Goal: Complete application form: Complete application form

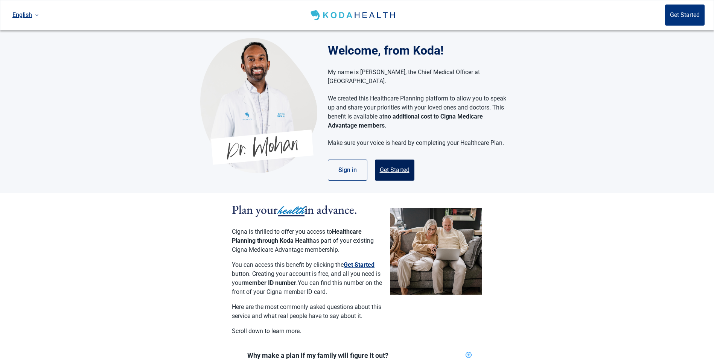
click at [396, 164] on button "Get Started" at bounding box center [395, 170] width 40 height 21
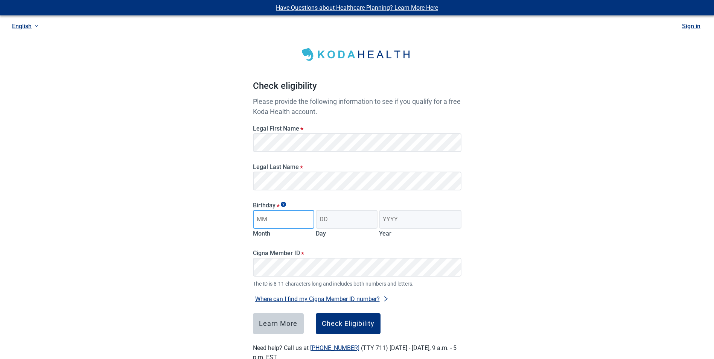
click at [265, 220] on input "Month" at bounding box center [284, 219] width 62 height 19
type input "06"
type input "19"
type input "1976"
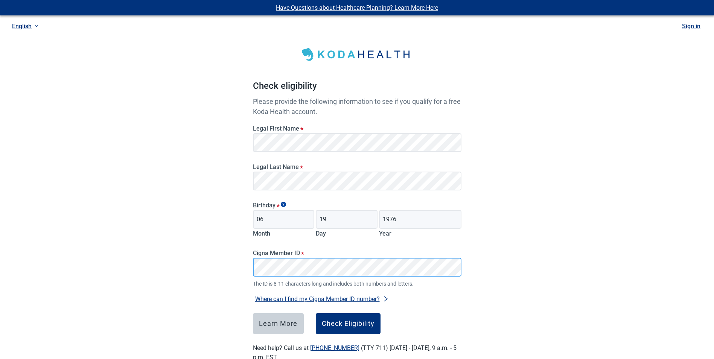
scroll to position [21, 0]
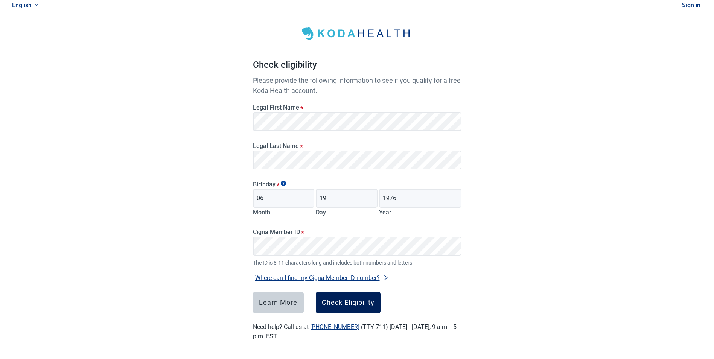
click at [360, 302] on div "Check Eligibility" at bounding box center [348, 303] width 53 height 8
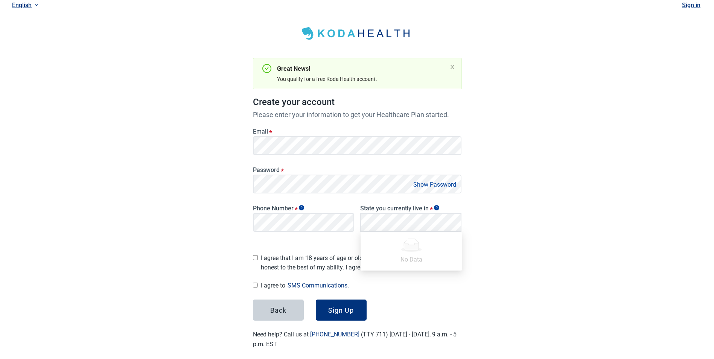
click at [258, 253] on div "I agree that I am 18 years of age or older and all of my responses are honest t…" at bounding box center [357, 261] width 209 height 22
click at [254, 255] on input "I agree that I am 18 years of age or older and all of my responses are honest t…" at bounding box center [255, 257] width 5 height 5
checkbox input "true"
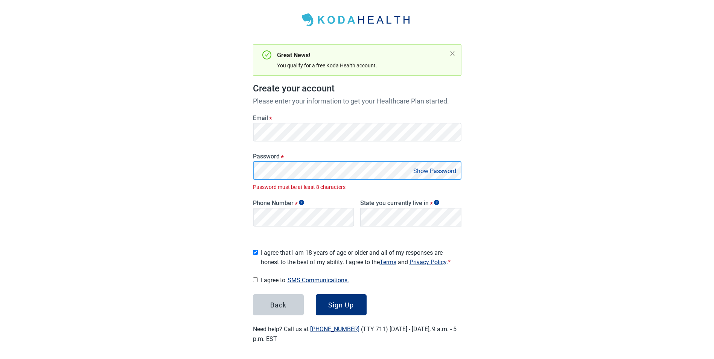
scroll to position [26, 0]
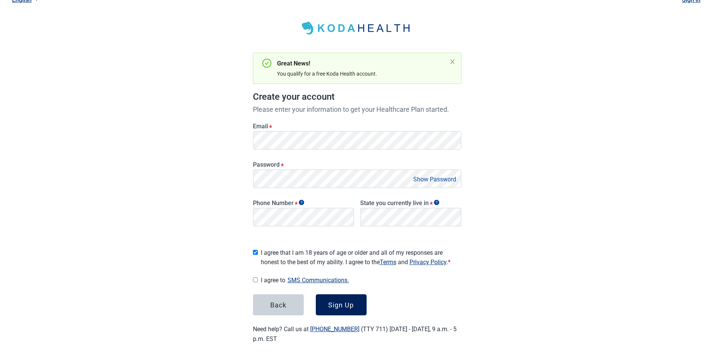
click at [341, 302] on div "Sign Up" at bounding box center [341, 305] width 26 height 8
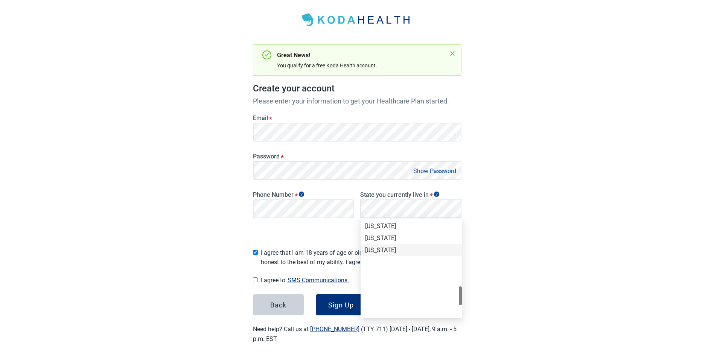
scroll to position [443, 0]
click at [384, 300] on div "[US_STATE]" at bounding box center [411, 301] width 92 height 8
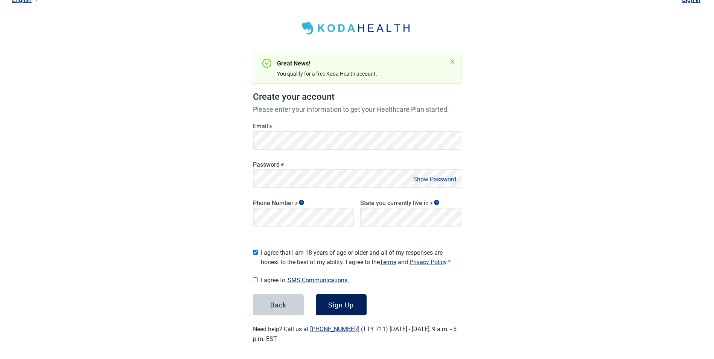
click at [356, 298] on button "Sign Up" at bounding box center [341, 304] width 51 height 21
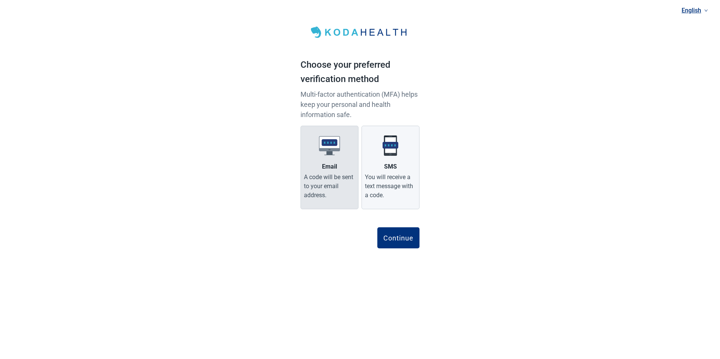
click at [314, 187] on div "A code will be sent to your email address." at bounding box center [329, 186] width 51 height 27
click at [0, 0] on input "Email A code will be sent to your email address." at bounding box center [0, 0] width 0 height 0
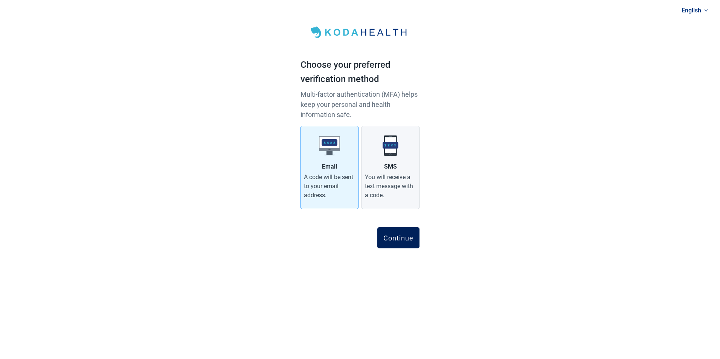
click at [396, 239] on div "Continue" at bounding box center [398, 238] width 30 height 8
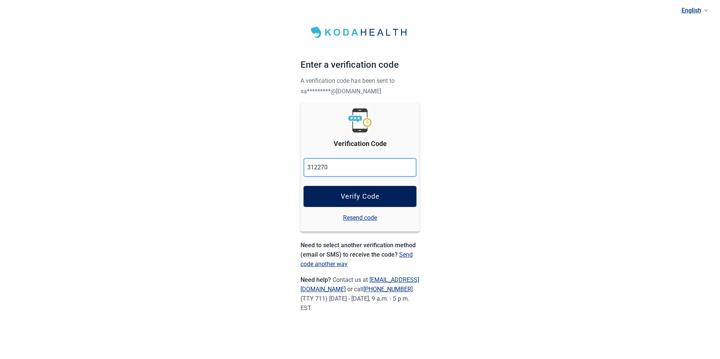
type input "312270"
click at [345, 193] on div "Verify Code" at bounding box center [360, 197] width 39 height 8
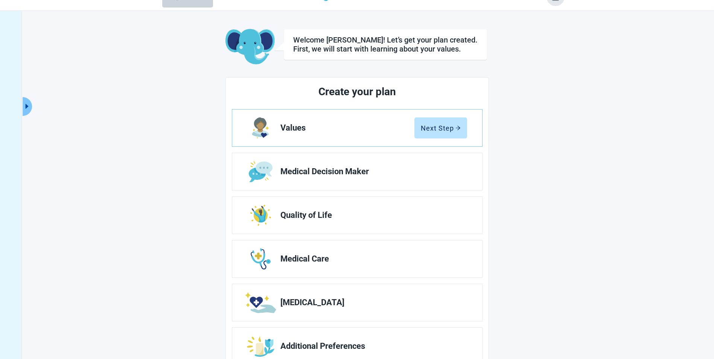
scroll to position [3, 0]
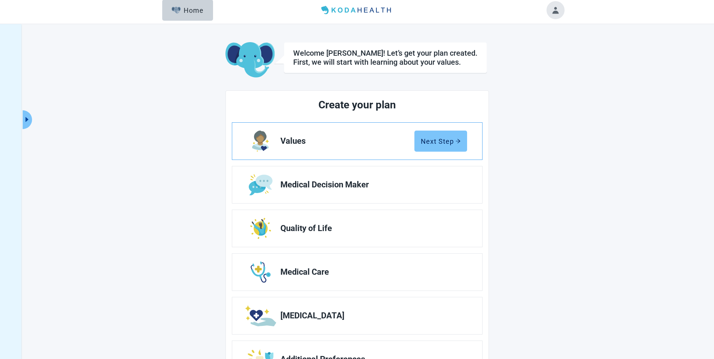
click at [417, 139] on button "Next Step" at bounding box center [440, 141] width 53 height 21
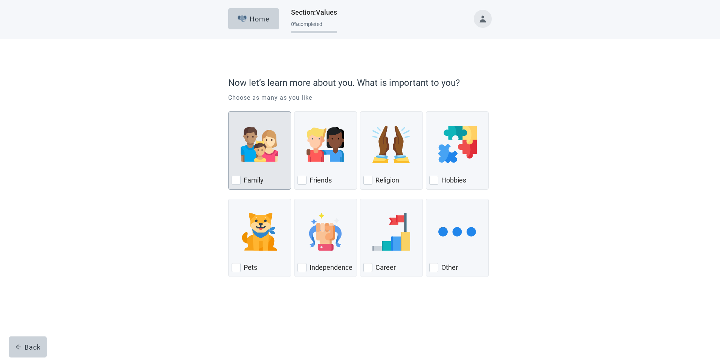
click at [230, 182] on div "Family" at bounding box center [259, 150] width 63 height 78
click at [229, 112] on input "Family" at bounding box center [228, 111] width 0 height 0
checkbox input "true"
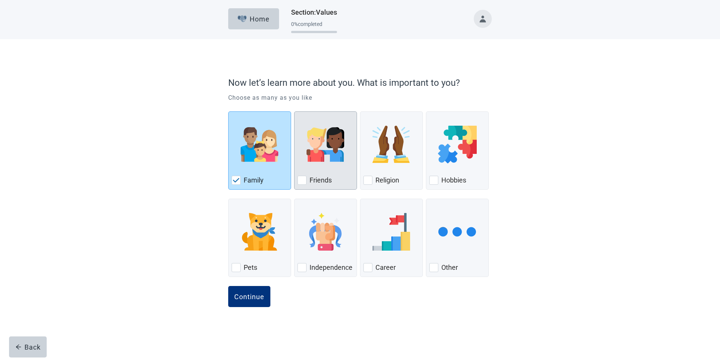
click at [299, 182] on div "Friends, checkbox, not checked" at bounding box center [301, 180] width 9 height 9
click at [294, 112] on input "Friends" at bounding box center [294, 111] width 0 height 0
checkbox input "true"
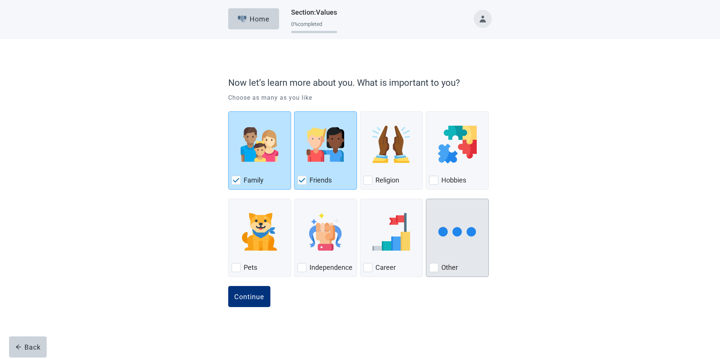
click at [432, 267] on div "Other, checkbox, not checked" at bounding box center [433, 267] width 9 height 9
click at [426, 199] on input "Other" at bounding box center [426, 199] width 0 height 0
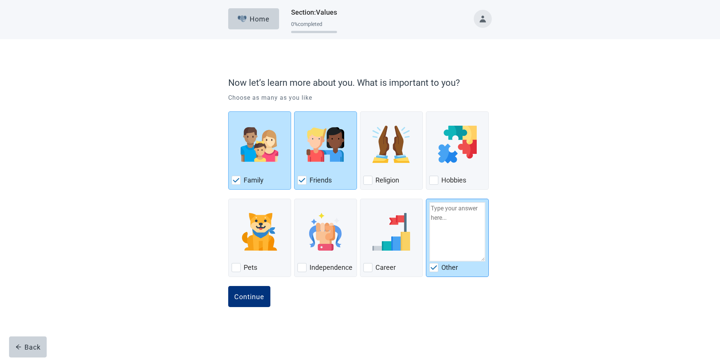
click at [434, 270] on img "Other, checkbox, checked" at bounding box center [433, 267] width 7 height 5
click at [426, 199] on input "Other" at bounding box center [426, 199] width 0 height 0
checkbox input "false"
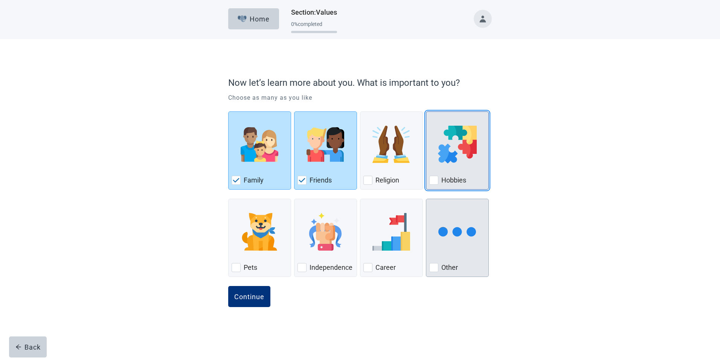
click at [432, 183] on div "Hobbies, checkbox, not checked" at bounding box center [433, 180] width 9 height 9
click at [426, 112] on input "Hobbies" at bounding box center [426, 111] width 0 height 0
checkbox input "true"
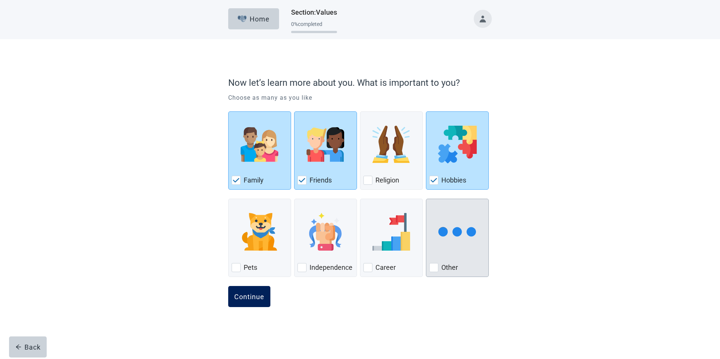
click at [244, 303] on button "Continue" at bounding box center [249, 296] width 42 height 21
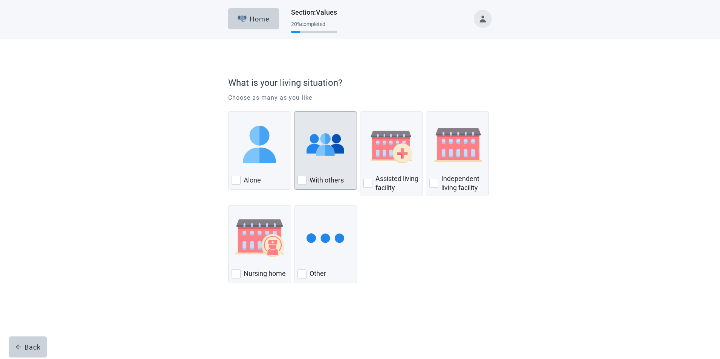
click at [299, 181] on div "With Others, checkbox, not checked" at bounding box center [301, 180] width 9 height 9
click at [294, 112] on input "With others" at bounding box center [294, 111] width 0 height 0
checkbox input "true"
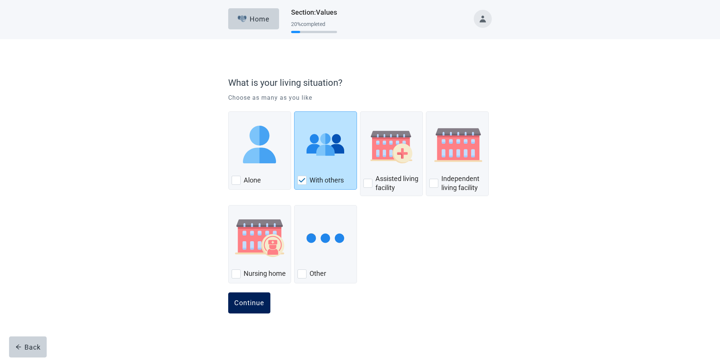
click at [242, 300] on div "Continue" at bounding box center [249, 303] width 30 height 8
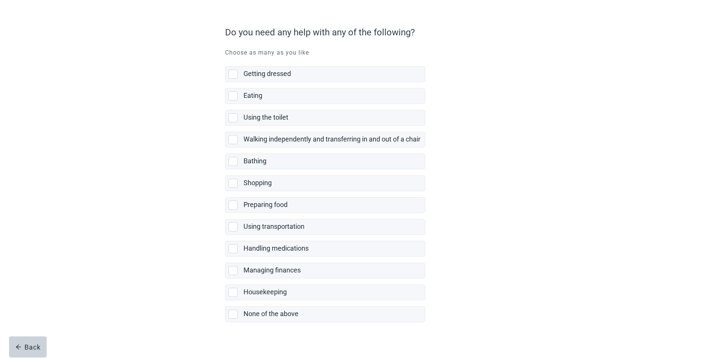
scroll to position [57, 0]
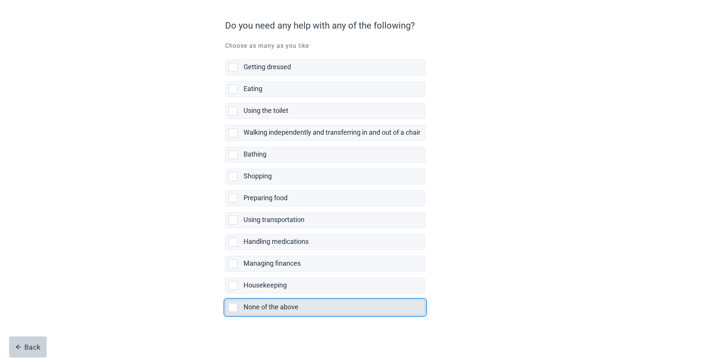
click at [230, 306] on div "None of the above, checkbox, not selected" at bounding box center [233, 307] width 9 height 9
click at [225, 294] on input "None of the above" at bounding box center [225, 294] width 0 height 0
checkbox input "true"
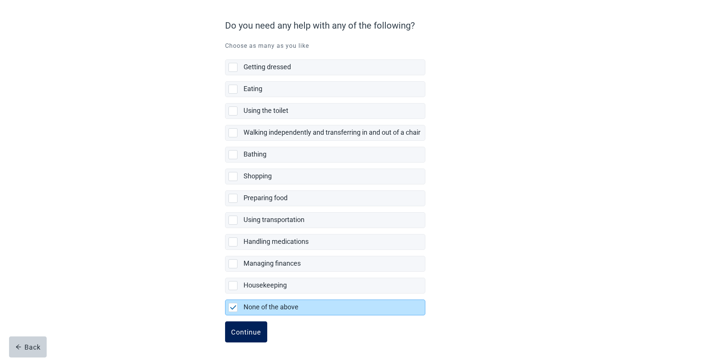
click at [257, 332] on div "Continue" at bounding box center [246, 332] width 30 height 8
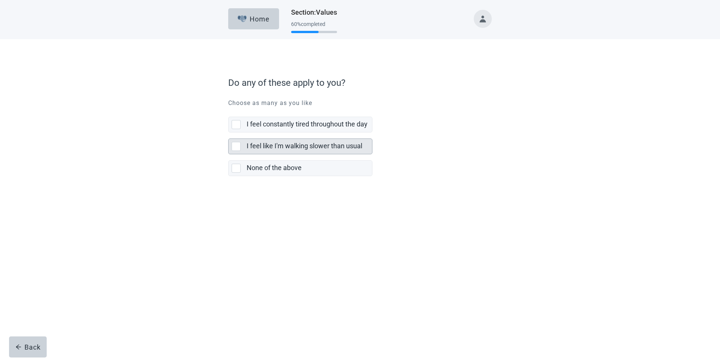
click at [232, 149] on div "I feel like I'm walking slower than usual, checkbox, not selected" at bounding box center [236, 146] width 9 height 9
click at [229, 133] on input "I feel like I'm walking slower than usual" at bounding box center [228, 133] width 0 height 0
checkbox input "true"
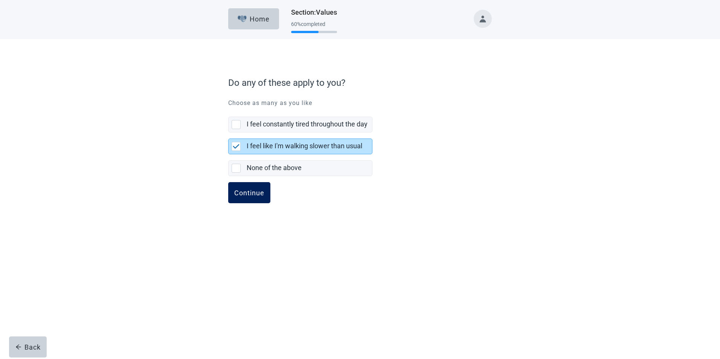
click at [255, 198] on button "Continue" at bounding box center [249, 192] width 42 height 21
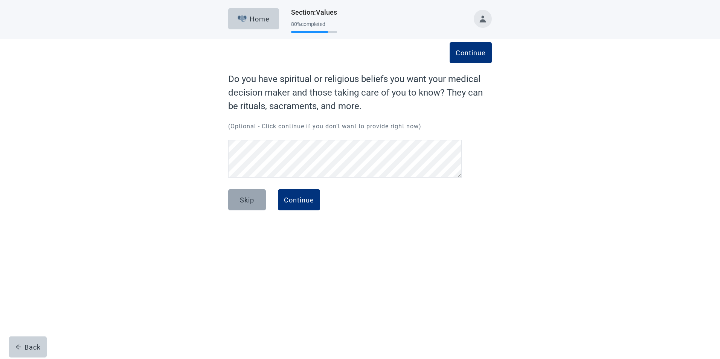
click at [239, 204] on button "Skip" at bounding box center [247, 199] width 38 height 21
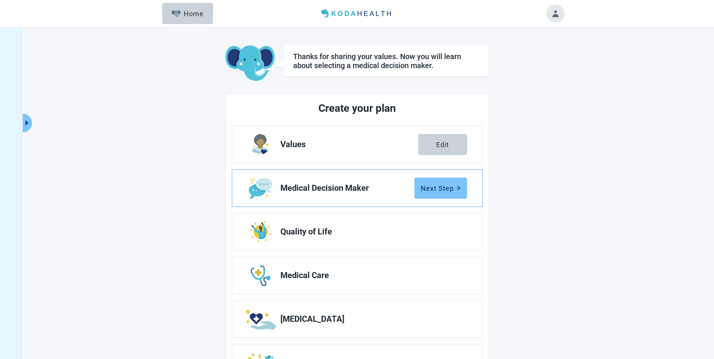
click at [466, 190] on button "Next Step" at bounding box center [440, 188] width 53 height 21
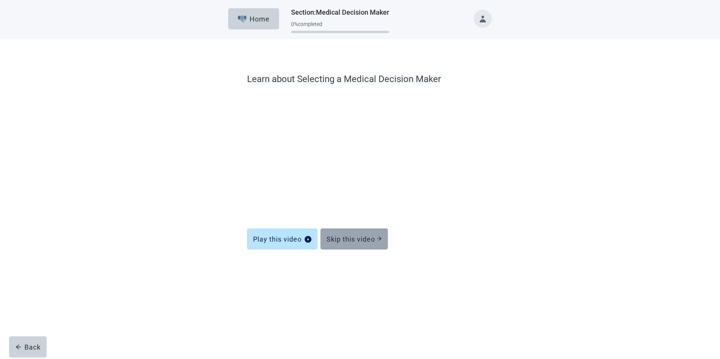
click at [358, 241] on div "Skip this video" at bounding box center [353, 239] width 55 height 8
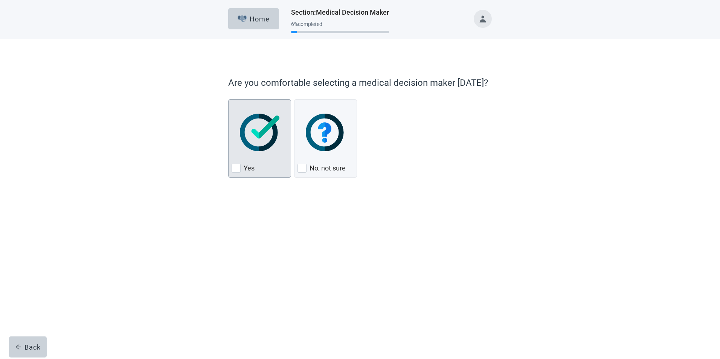
click at [237, 171] on div "Yes, checkbox, not checked" at bounding box center [236, 168] width 9 height 9
click at [229, 100] on input "Yes" at bounding box center [228, 99] width 0 height 0
checkbox input "true"
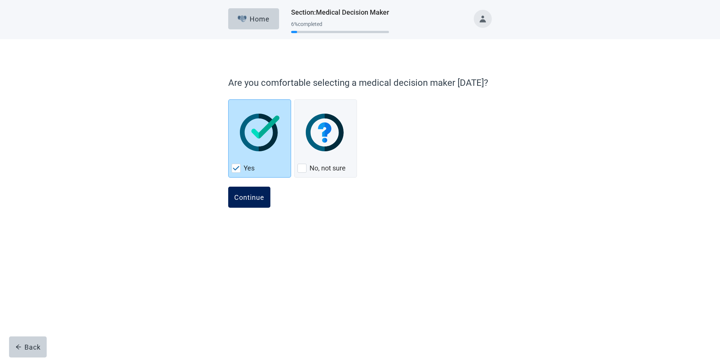
click at [245, 194] on div "Continue" at bounding box center [249, 197] width 30 height 8
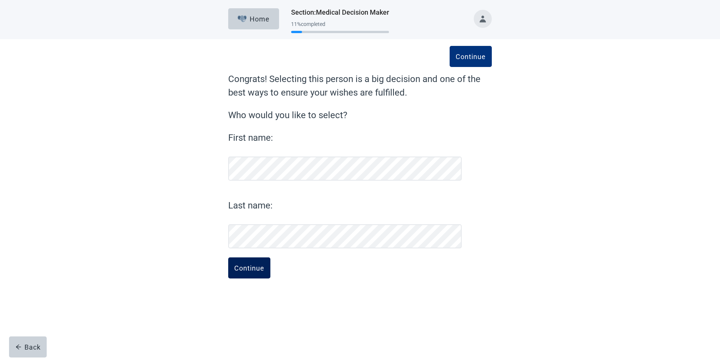
click at [247, 272] on button "Continue" at bounding box center [249, 267] width 42 height 21
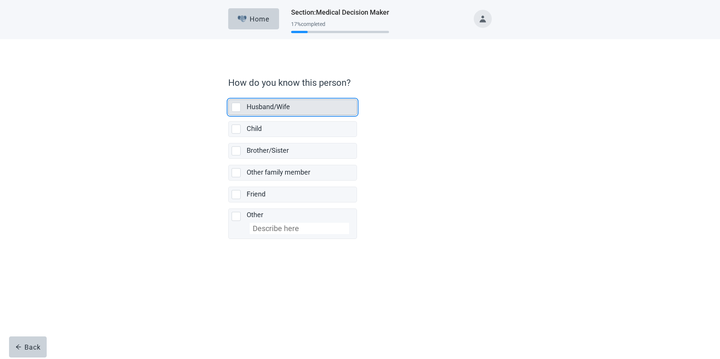
click at [239, 110] on div "Husband/Wife, checkbox, not selected" at bounding box center [236, 107] width 9 height 9
click at [229, 94] on input "Husband/Wife" at bounding box center [228, 93] width 0 height 0
checkbox input "true"
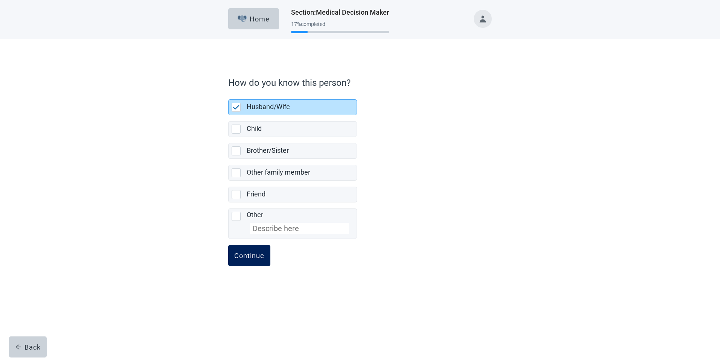
click at [251, 261] on button "Continue" at bounding box center [249, 255] width 42 height 21
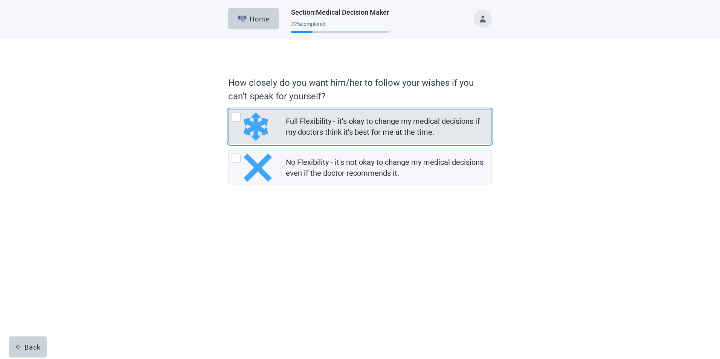
click at [236, 119] on div "Full Flexibility - it's okay to change my medical decisions if my doctors think…" at bounding box center [236, 117] width 9 height 9
click at [229, 110] on input "Full Flexibility - it's okay to change my medical decisions if my doctors think…" at bounding box center [228, 109] width 0 height 0
radio input "true"
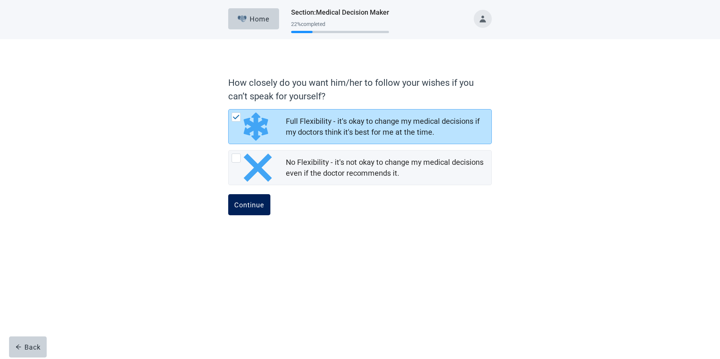
click at [250, 207] on div "Continue" at bounding box center [249, 205] width 30 height 8
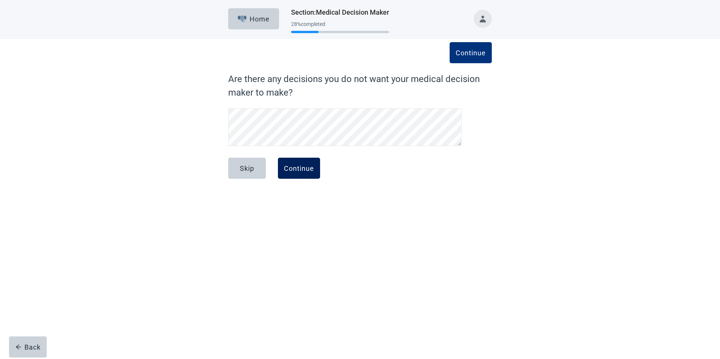
click at [295, 167] on div "Continue" at bounding box center [299, 169] width 30 height 8
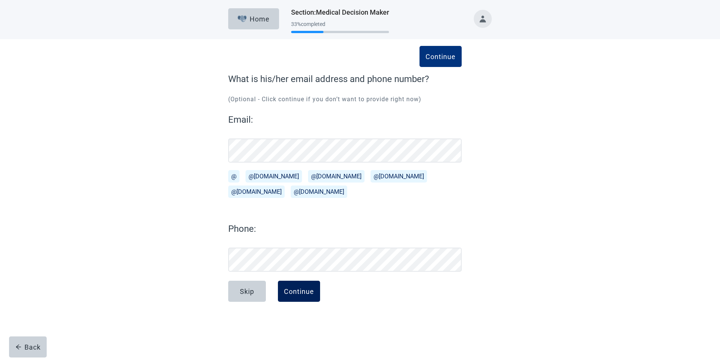
click at [302, 297] on button "Continue" at bounding box center [299, 291] width 42 height 21
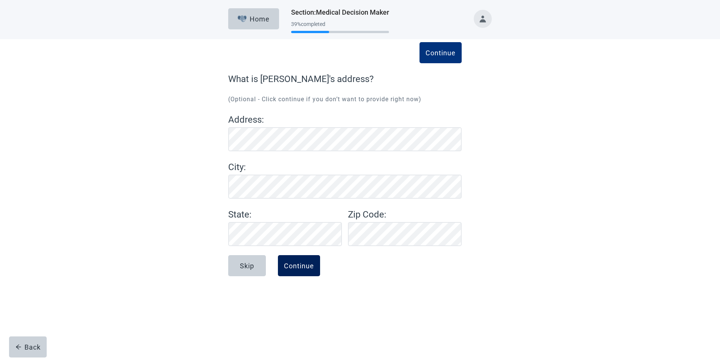
click at [313, 267] on div "Continue" at bounding box center [299, 266] width 30 height 8
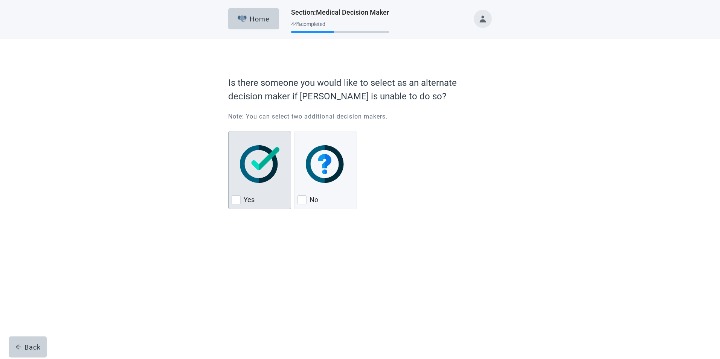
click at [233, 199] on div "Yes, checkbox, not checked" at bounding box center [236, 199] width 9 height 9
click at [229, 131] on input "Yes" at bounding box center [228, 131] width 0 height 0
checkbox input "true"
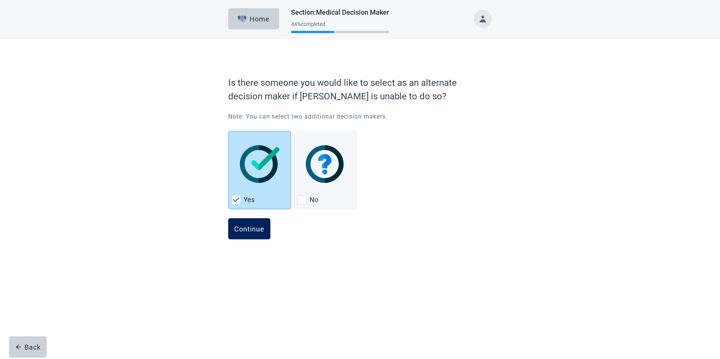
click at [239, 225] on div "Continue" at bounding box center [249, 229] width 30 height 8
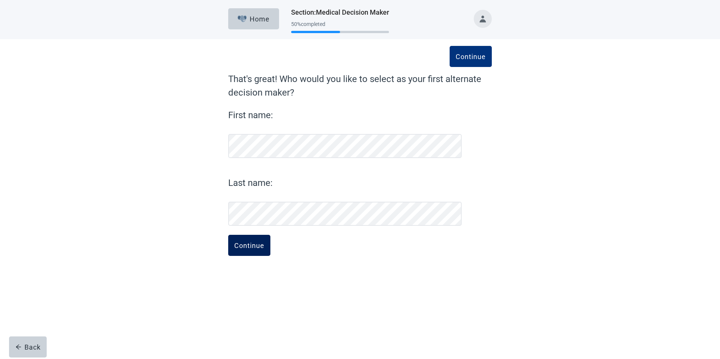
click at [247, 251] on button "Continue" at bounding box center [249, 245] width 42 height 21
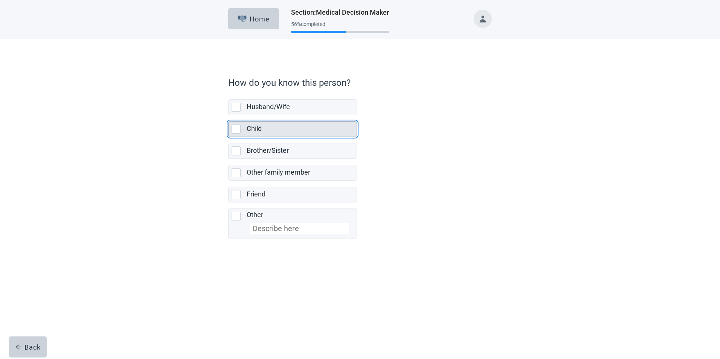
click at [234, 133] on div "Child, checkbox, not selected" at bounding box center [236, 129] width 9 height 9
click at [229, 116] on input "Child" at bounding box center [228, 115] width 0 height 0
checkbox input "true"
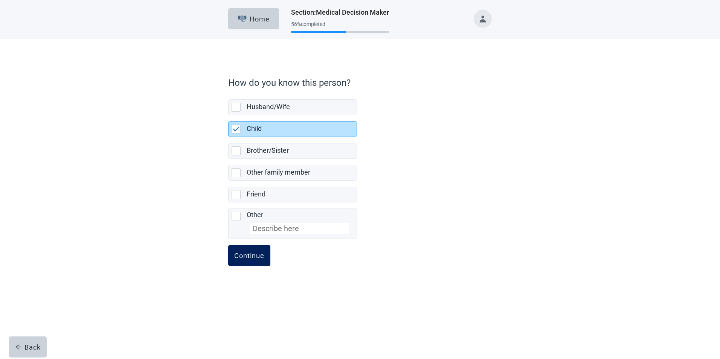
click at [239, 254] on div "Continue" at bounding box center [249, 256] width 30 height 8
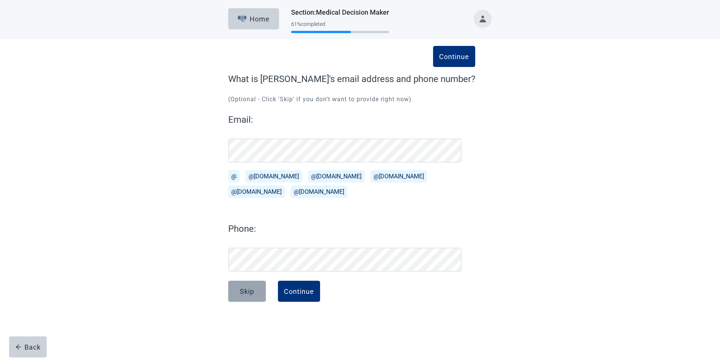
click at [237, 286] on button "Skip" at bounding box center [247, 291] width 38 height 21
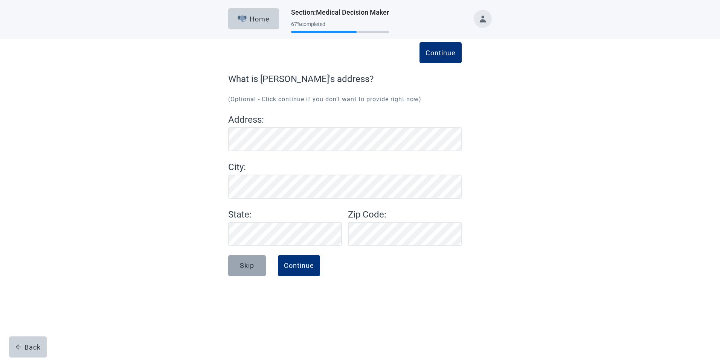
click at [237, 270] on button "Skip" at bounding box center [247, 265] width 38 height 21
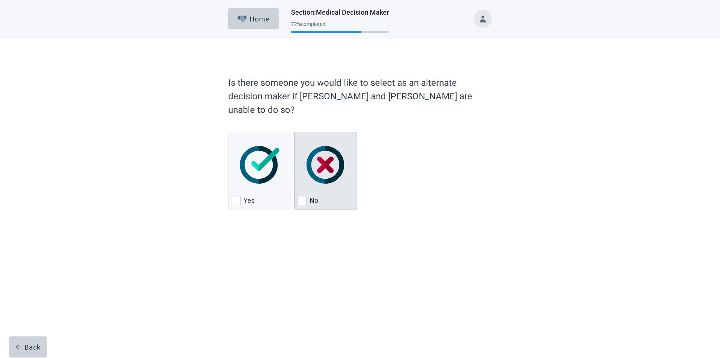
click at [297, 196] on div "No, checkbox, not checked" at bounding box center [301, 200] width 9 height 9
click at [294, 132] on input "No" at bounding box center [294, 132] width 0 height 0
checkbox input "true"
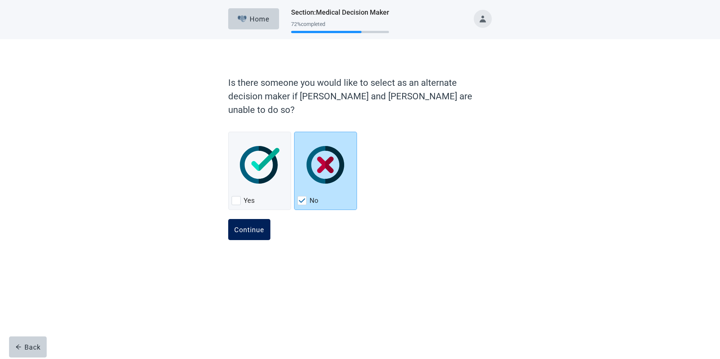
click at [255, 222] on button "Continue" at bounding box center [249, 229] width 42 height 21
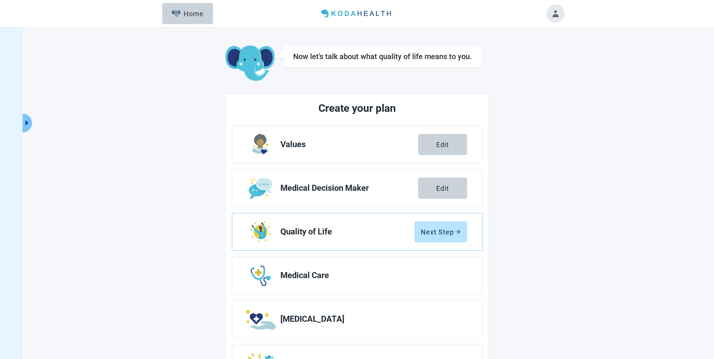
scroll to position [38, 0]
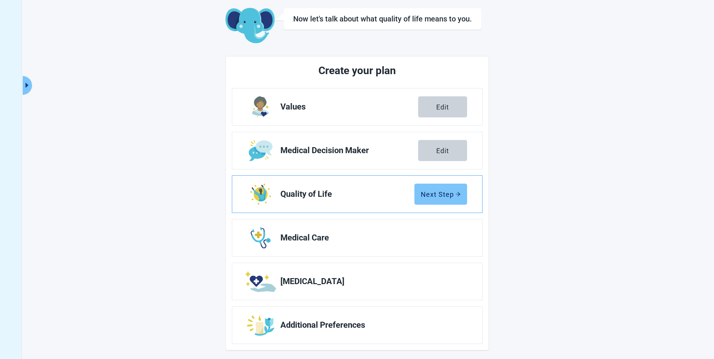
click at [460, 196] on icon "arrow-right" at bounding box center [457, 194] width 5 height 5
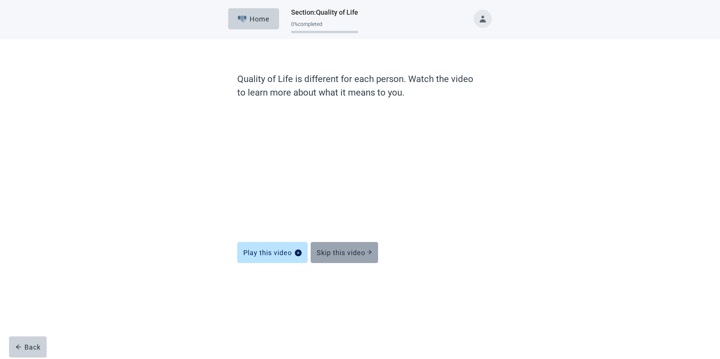
click at [347, 251] on div "Skip this video" at bounding box center [344, 253] width 55 height 8
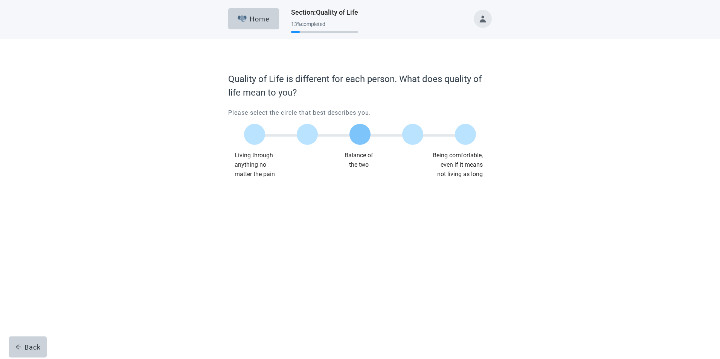
click at [353, 136] on label "Main content" at bounding box center [359, 134] width 21 height 21
click at [360, 134] on input "Quality of life scale: 50 out of 100. Balance of the two" at bounding box center [360, 134] width 0 height 0
click at [260, 194] on div "Continue" at bounding box center [249, 194] width 30 height 8
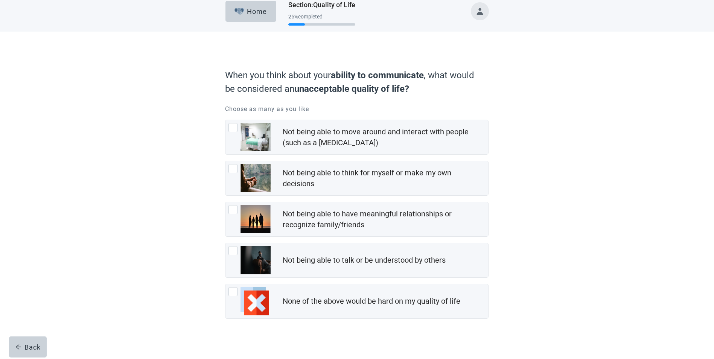
scroll to position [14, 0]
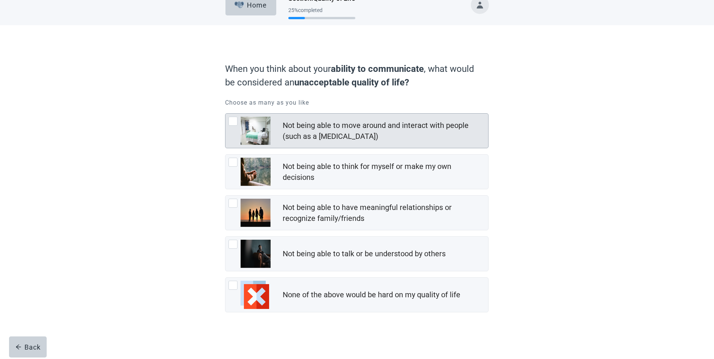
click at [230, 122] on div "Not being able to move around and interact with people (such as a coma), checkb…" at bounding box center [233, 121] width 9 height 9
click at [225, 114] on input "Not being able to move around and interact with people (such as a [MEDICAL_DATA…" at bounding box center [225, 113] width 0 height 0
checkbox input "true"
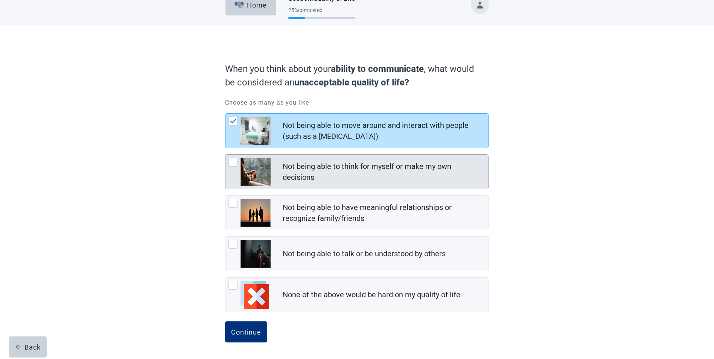
click at [230, 160] on div "Not being able to think for myself or make my own decisions, checkbox, not chec…" at bounding box center [233, 162] width 9 height 9
click at [225, 155] on input "Not being able to think for myself or make my own decisions" at bounding box center [225, 154] width 0 height 0
checkbox input "true"
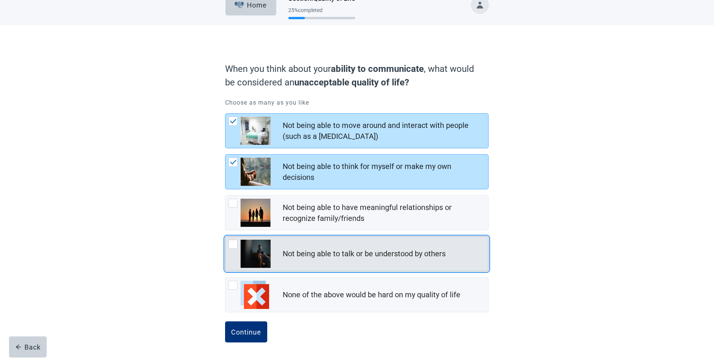
click at [232, 250] on div "Not being able to talk or be understood by others, checkbox, not checked" at bounding box center [250, 254] width 42 height 28
click at [225, 237] on input "Not being able to talk or be understood by others" at bounding box center [225, 236] width 0 height 0
checkbox input "true"
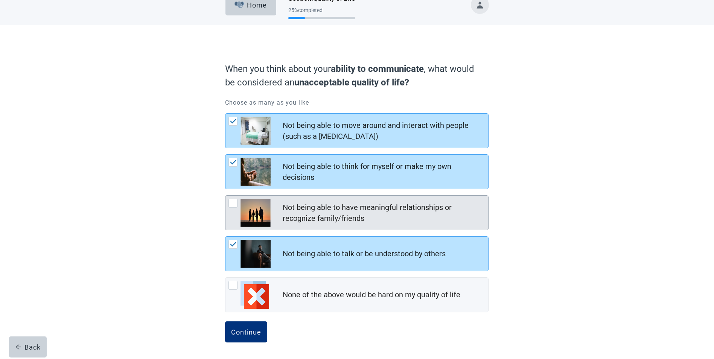
click at [236, 204] on div "Not being able to have meaningful relationships or recognize family/friends, ch…" at bounding box center [233, 203] width 9 height 9
click at [225, 196] on input "Not being able to have meaningful relationships or recognize family/friends" at bounding box center [225, 195] width 0 height 0
checkbox input "true"
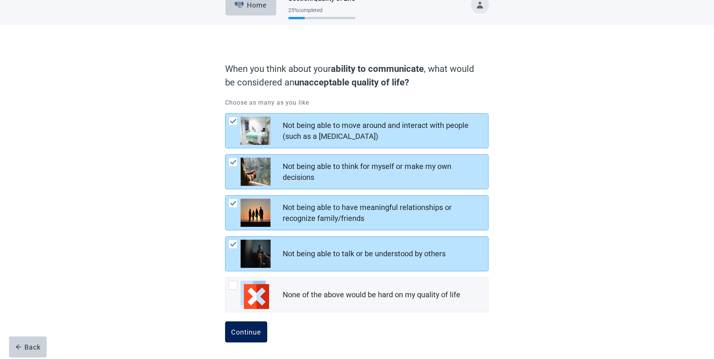
click at [248, 334] on div "Continue" at bounding box center [246, 332] width 30 height 8
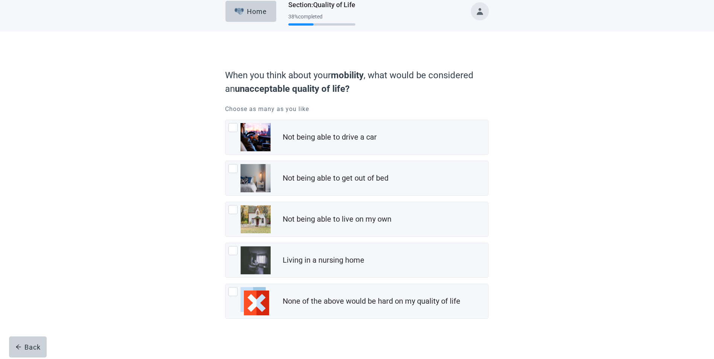
scroll to position [14, 0]
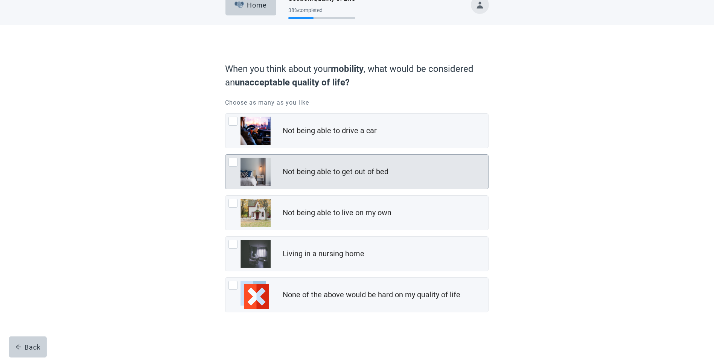
click at [229, 165] on div "Not being able to get out of bed, checkbox, not checked" at bounding box center [233, 162] width 9 height 9
click at [225, 155] on input "Not being able to get out of bed" at bounding box center [225, 154] width 0 height 0
checkbox input "true"
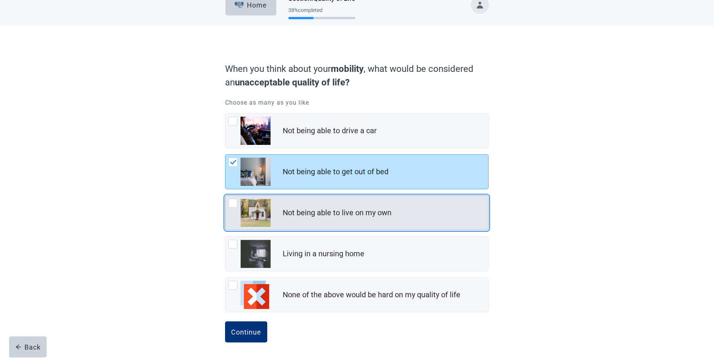
click at [229, 204] on div "Not being able to live on my own, checkbox, not checked" at bounding box center [233, 203] width 9 height 9
click at [225, 196] on input "Not being able to live on my own" at bounding box center [225, 195] width 0 height 0
checkbox input "true"
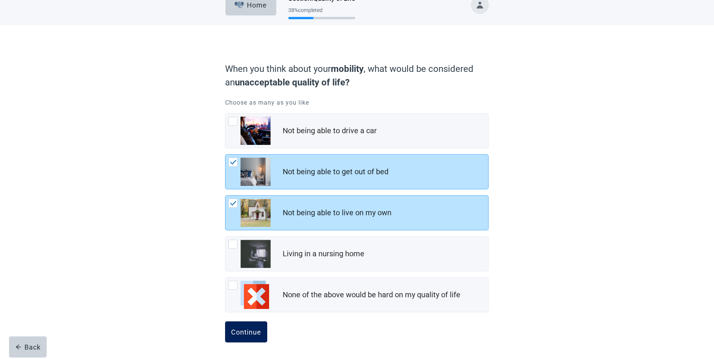
click at [253, 334] on div "Continue" at bounding box center [246, 332] width 30 height 8
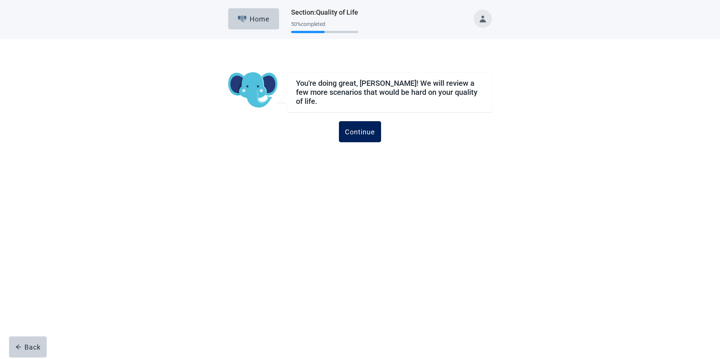
click at [360, 134] on button "Continue" at bounding box center [360, 131] width 42 height 21
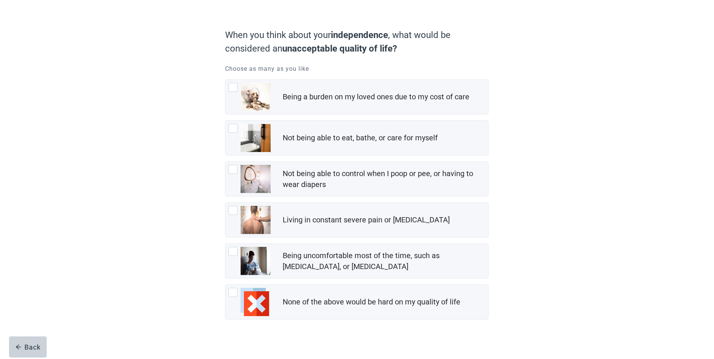
scroll to position [55, 0]
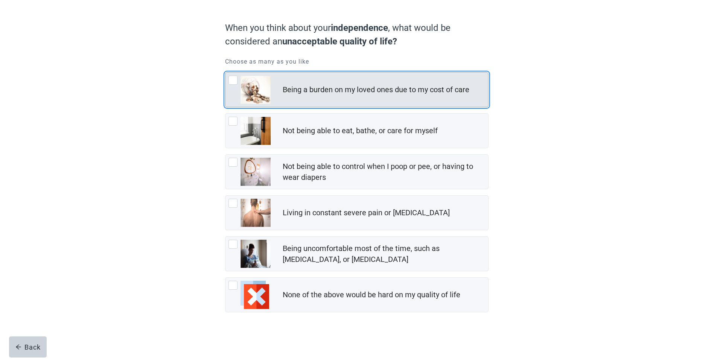
click at [232, 79] on div "Being a burden on my loved ones due to my cost of care, checkbox, not checked" at bounding box center [233, 80] width 9 height 9
click at [225, 73] on input "Being a burden on my loved ones due to my cost of care" at bounding box center [225, 72] width 0 height 0
checkbox input "true"
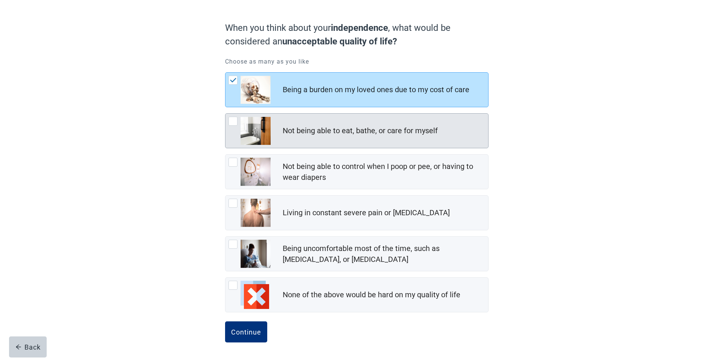
click at [234, 121] on div "Not being able to eat, bathe, or care for myself, checkbox, not checked" at bounding box center [233, 121] width 9 height 9
click at [225, 114] on input "Not being able to eat, bathe, or care for myself" at bounding box center [225, 113] width 0 height 0
checkbox input "true"
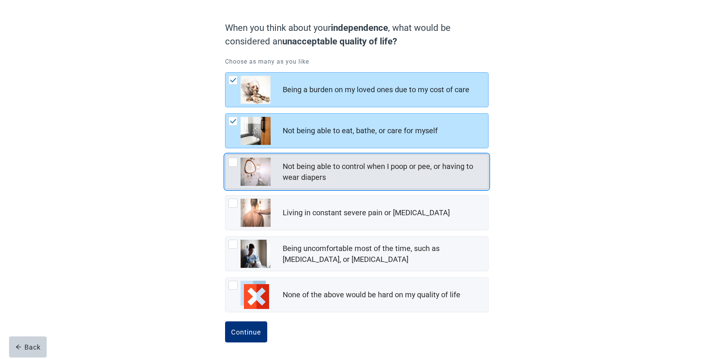
click at [235, 164] on div "Not being able to control when I poop or pee, or having to wear diapers, checkb…" at bounding box center [233, 162] width 9 height 9
click at [225, 155] on input "Not being able to control when I poop or pee, or having to wear diapers" at bounding box center [225, 154] width 0 height 0
checkbox input "true"
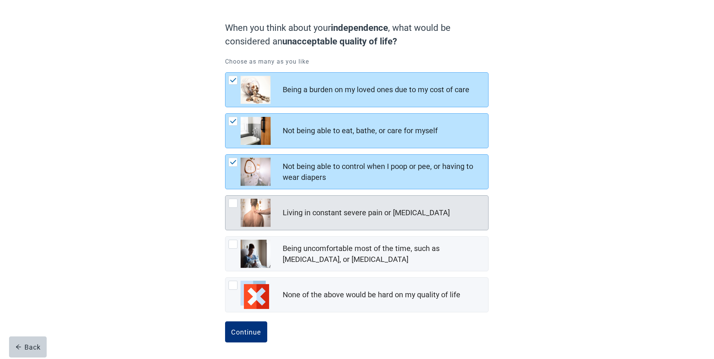
click at [235, 202] on div "Living in constant severe pain or shortness of breath, checkbox, not checked" at bounding box center [233, 203] width 9 height 9
click at [225, 196] on input "Living in constant severe pain or [MEDICAL_DATA]" at bounding box center [225, 195] width 0 height 0
checkbox input "true"
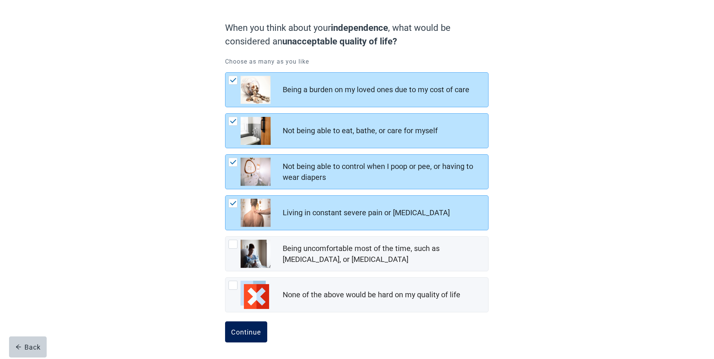
click at [251, 336] on button "Continue" at bounding box center [246, 331] width 42 height 21
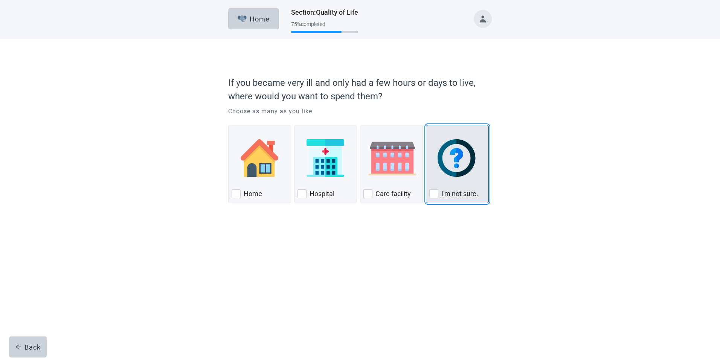
click at [433, 193] on div "I'm not sure., checkbox, not checked" at bounding box center [433, 193] width 9 height 9
click at [426, 125] on input "I'm not sure." at bounding box center [426, 125] width 0 height 0
checkbox input "true"
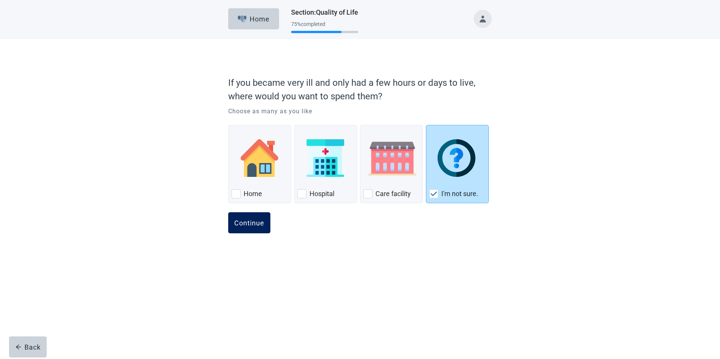
click at [256, 222] on div "Continue" at bounding box center [249, 223] width 30 height 8
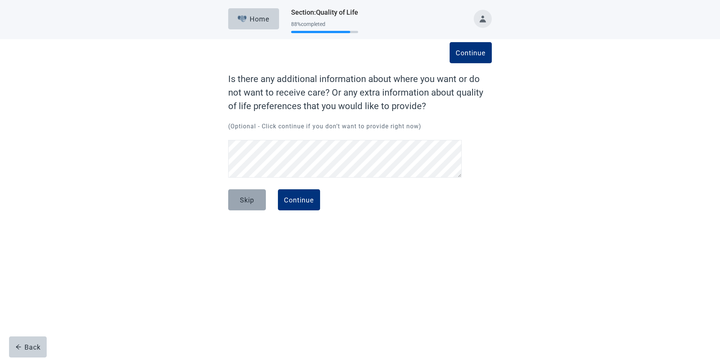
click at [241, 200] on div "Skip" at bounding box center [247, 200] width 14 height 8
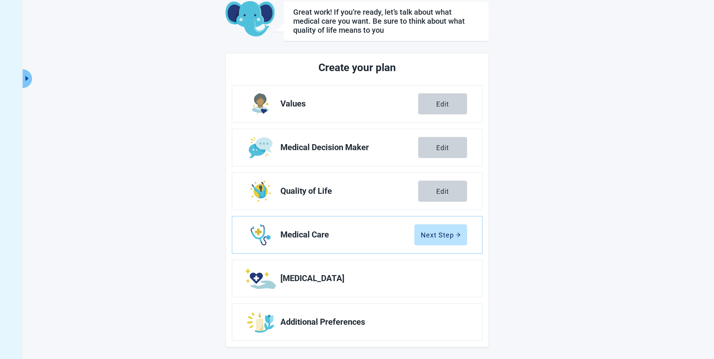
scroll to position [45, 0]
click at [453, 237] on div "Next Step" at bounding box center [441, 235] width 40 height 8
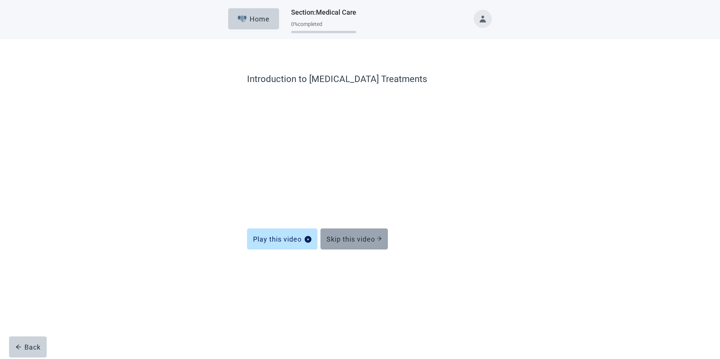
click at [347, 245] on button "Skip this video" at bounding box center [353, 239] width 67 height 21
click at [364, 240] on div "Skip this video" at bounding box center [353, 239] width 55 height 8
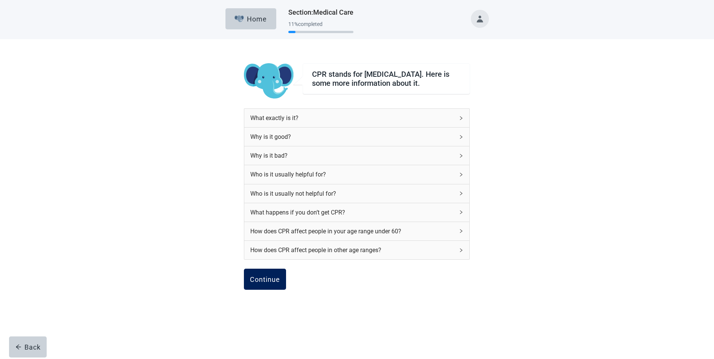
click at [278, 279] on div "Continue" at bounding box center [265, 280] width 30 height 8
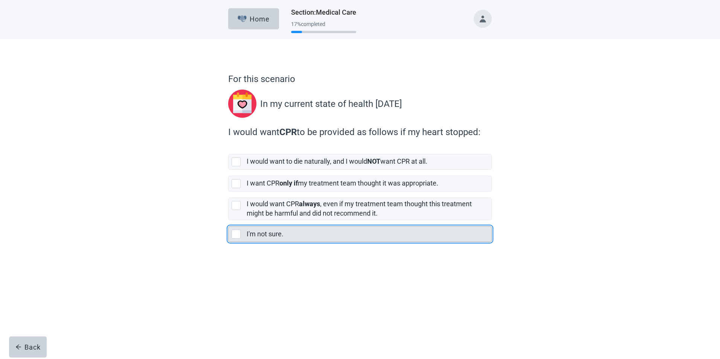
click at [235, 235] on div "I'm not sure., checkbox, not selected" at bounding box center [236, 234] width 9 height 9
click at [229, 221] on input "I'm not sure." at bounding box center [228, 220] width 0 height 0
checkbox input "true"
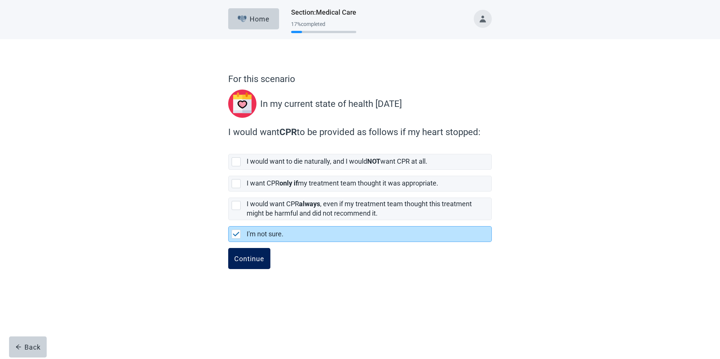
click at [245, 256] on div "Continue" at bounding box center [249, 259] width 30 height 8
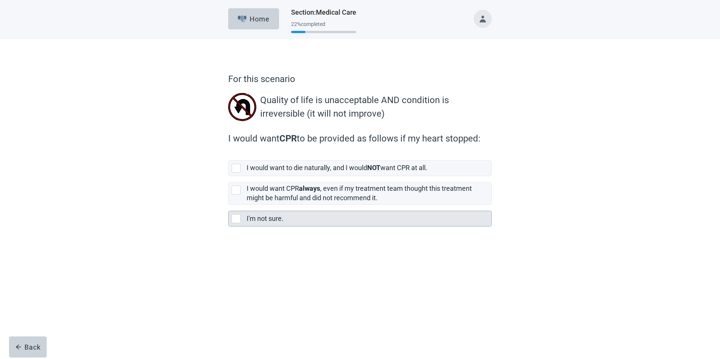
click at [232, 218] on div "I'm not sure., checkbox, not selected" at bounding box center [236, 218] width 9 height 9
click at [229, 205] on input "I'm not sure." at bounding box center [228, 205] width 0 height 0
checkbox input "true"
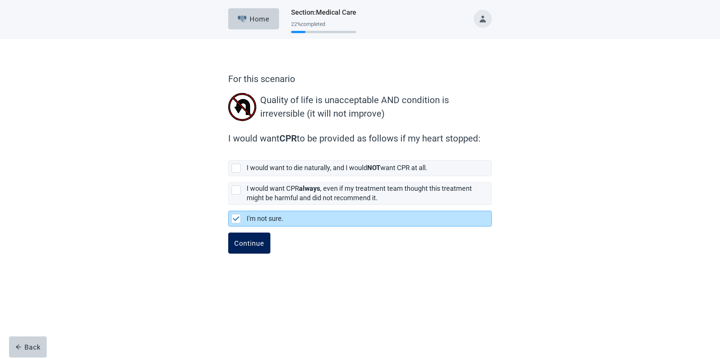
click at [235, 244] on div "Continue" at bounding box center [249, 243] width 30 height 8
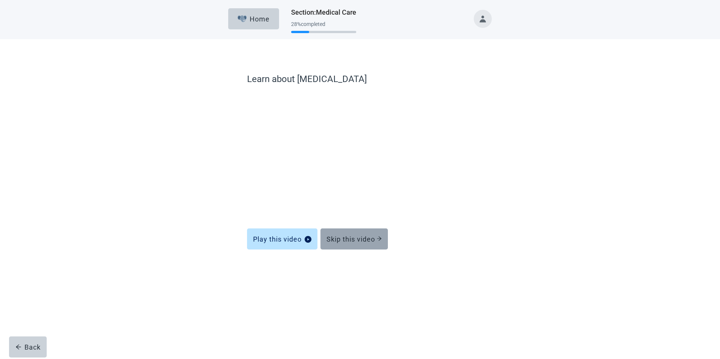
click at [349, 238] on div "Skip this video" at bounding box center [353, 239] width 55 height 8
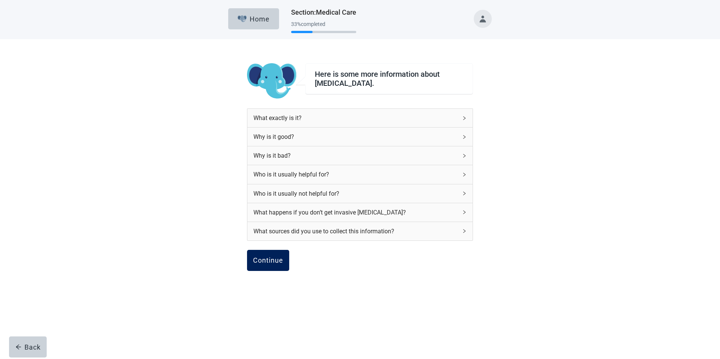
click at [264, 257] on div "Continue" at bounding box center [268, 261] width 30 height 8
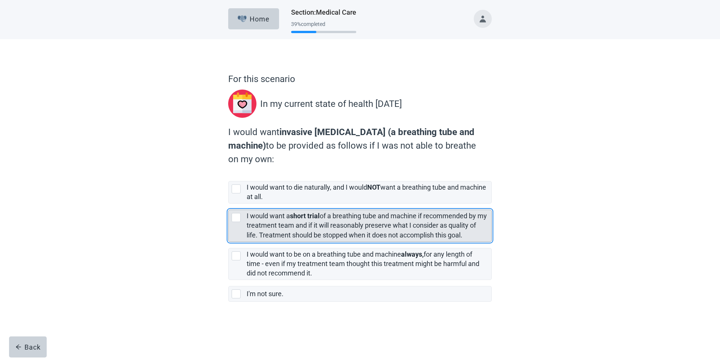
click at [235, 217] on div "[object Object], checkbox, not selected" at bounding box center [236, 217] width 9 height 9
click at [229, 204] on input "I would want a short trial of a breathing tube and machine if recommended by my…" at bounding box center [228, 204] width 0 height 0
checkbox input "true"
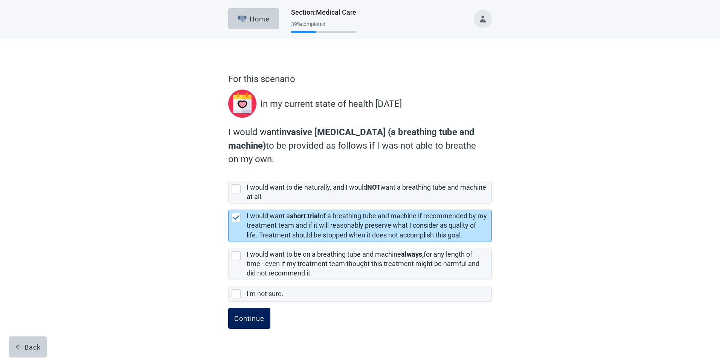
click at [253, 318] on div "Continue" at bounding box center [249, 319] width 30 height 8
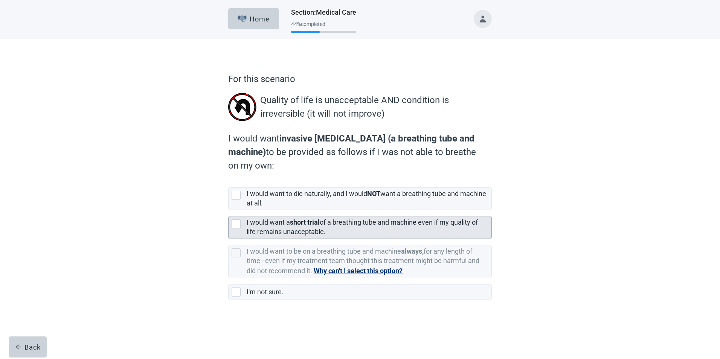
click at [233, 224] on div "[object Object], checkbox, not selected" at bounding box center [236, 223] width 9 height 9
click at [229, 210] on input "I would want a short trial of a breathing tube and machine even if my quality o…" at bounding box center [228, 210] width 0 height 0
checkbox input "true"
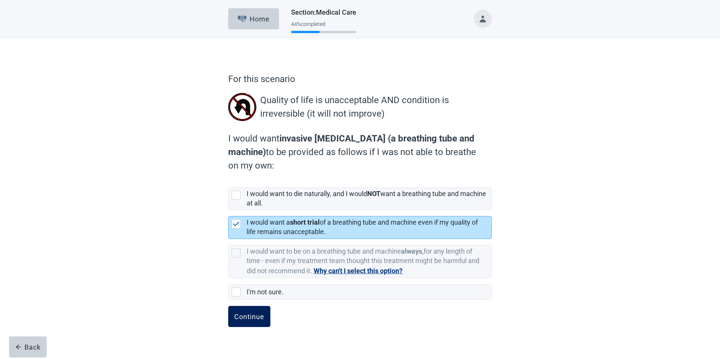
click at [248, 311] on button "Continue" at bounding box center [249, 316] width 42 height 21
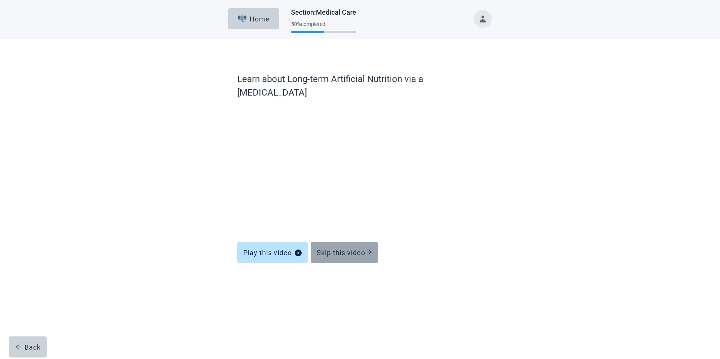
click at [344, 249] on div "Skip this video" at bounding box center [344, 253] width 55 height 8
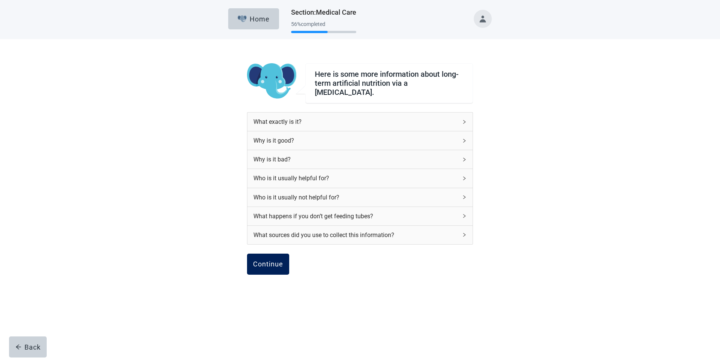
click at [273, 265] on button "Continue" at bounding box center [268, 264] width 42 height 21
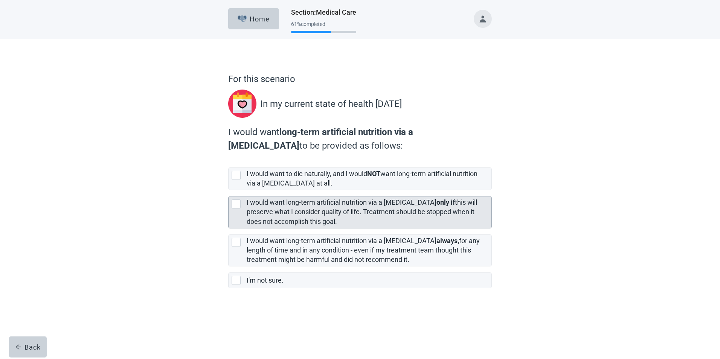
click at [236, 203] on div "[object Object], checkbox, not selected" at bounding box center [236, 204] width 9 height 9
click at [229, 190] on input "I would want long-term artificial nutrition via a [MEDICAL_DATA] only if this w…" at bounding box center [228, 190] width 0 height 0
checkbox input "true"
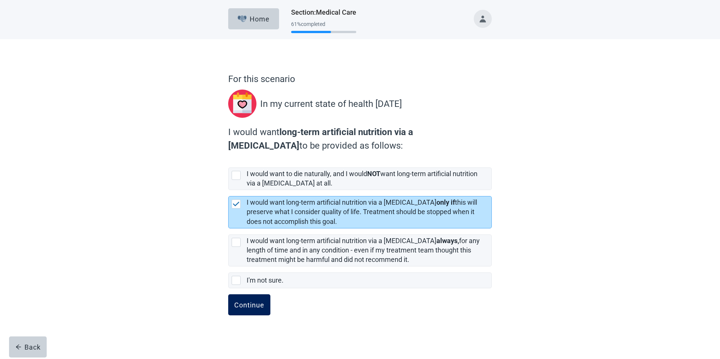
click at [250, 299] on button "Continue" at bounding box center [249, 304] width 42 height 21
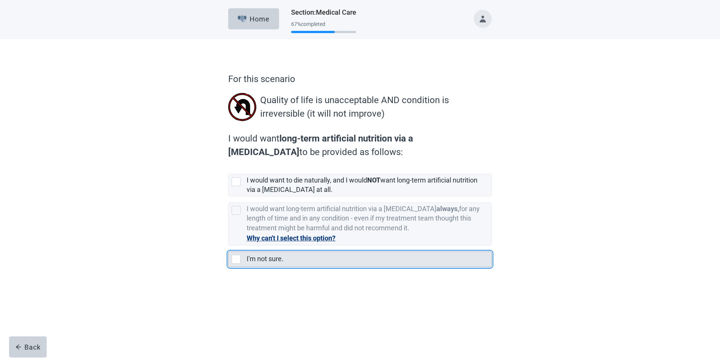
click at [234, 257] on div "I'm not sure., checkbox, not selected" at bounding box center [236, 259] width 9 height 9
click at [229, 246] on input "I'm not sure." at bounding box center [228, 245] width 0 height 0
checkbox input "true"
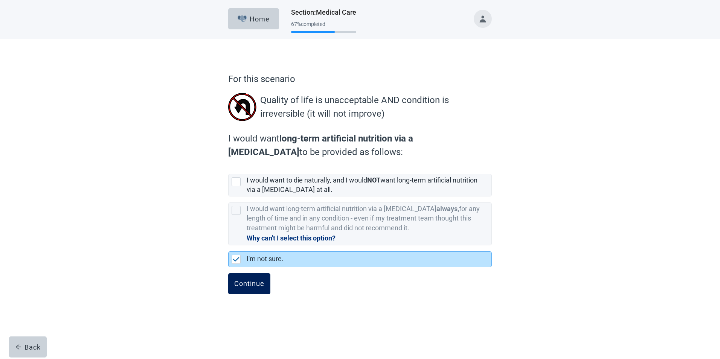
click at [247, 286] on div "Continue" at bounding box center [249, 284] width 30 height 8
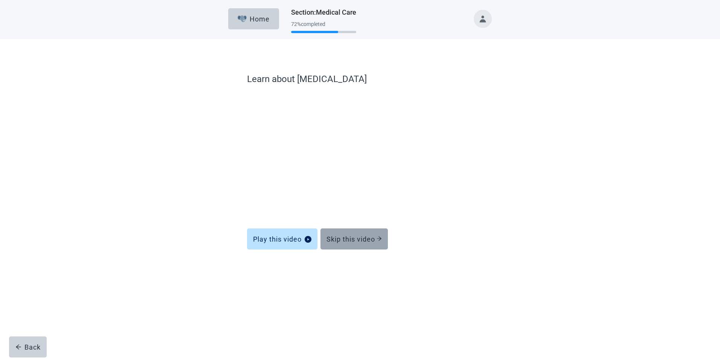
click at [374, 244] on button "Skip this video" at bounding box center [353, 239] width 67 height 21
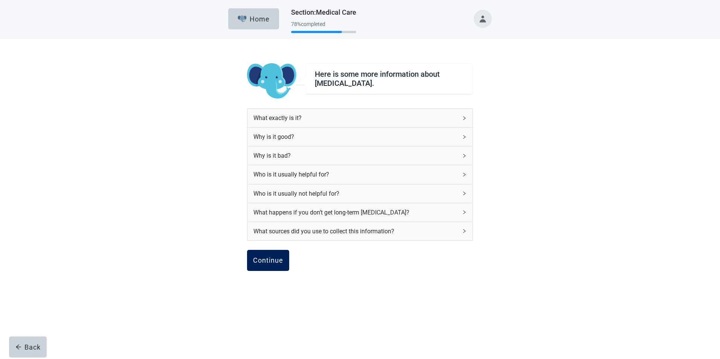
click at [266, 267] on button "Continue" at bounding box center [268, 260] width 42 height 21
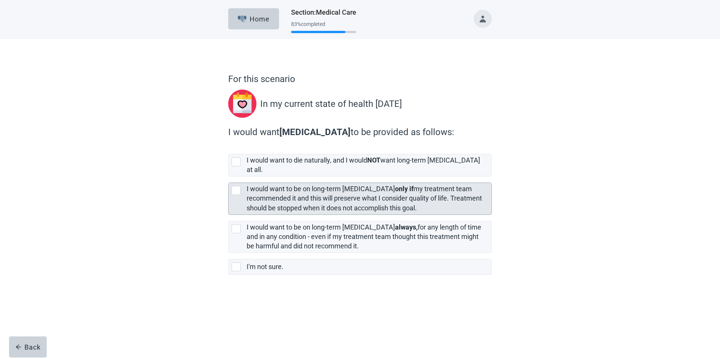
click at [238, 186] on div "[object Object], checkbox, not selected" at bounding box center [236, 190] width 9 height 9
click at [229, 177] on input "I would want to be on long-term [MEDICAL_DATA] only if my treatment team recomm…" at bounding box center [228, 177] width 0 height 0
checkbox input "true"
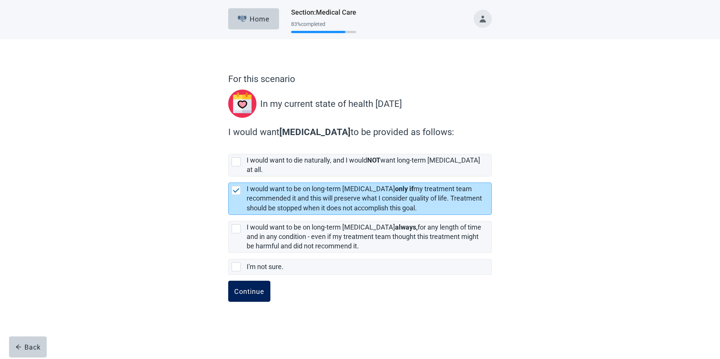
click at [243, 281] on button "Continue" at bounding box center [249, 291] width 42 height 21
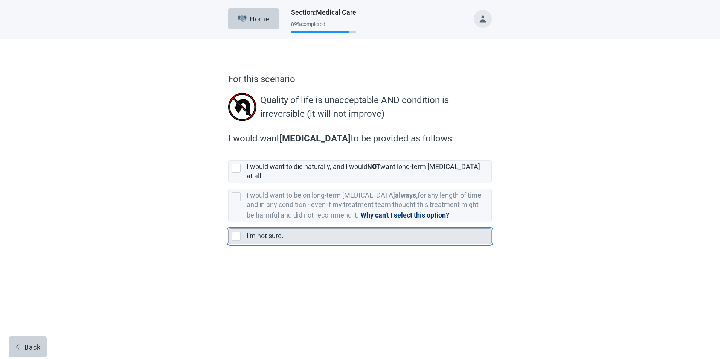
click at [237, 232] on div "I'm not sure., checkbox, not selected" at bounding box center [236, 236] width 9 height 9
click at [229, 223] on input "I'm not sure." at bounding box center [228, 222] width 0 height 0
checkbox input "true"
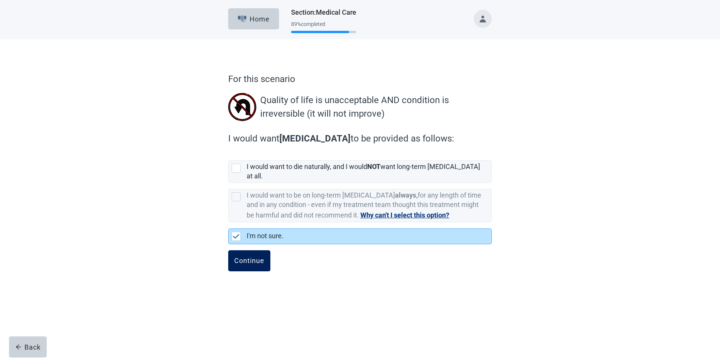
click at [237, 259] on button "Continue" at bounding box center [249, 260] width 42 height 21
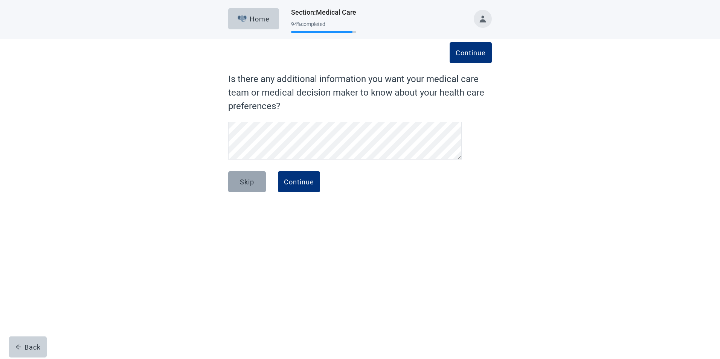
click at [253, 183] on div "Skip" at bounding box center [247, 182] width 14 height 8
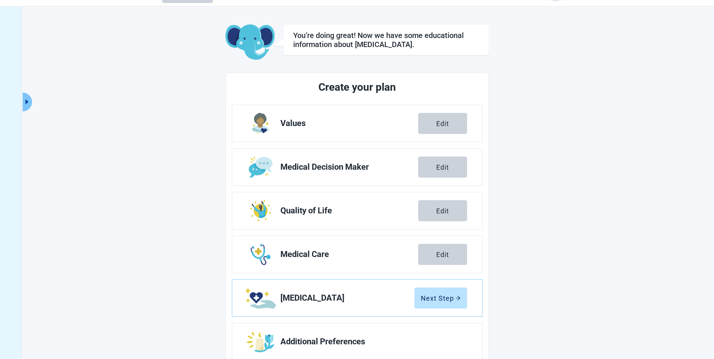
scroll to position [41, 0]
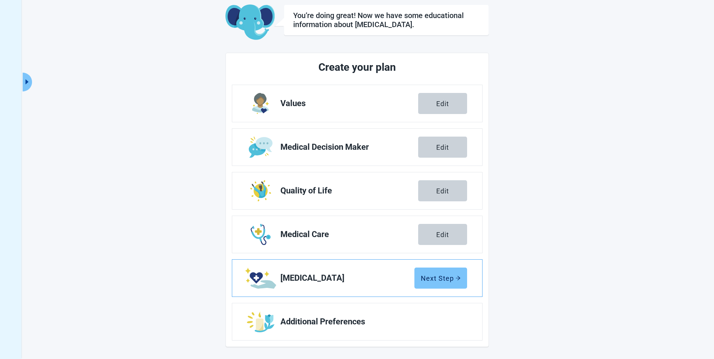
click at [451, 274] on button "Next Step" at bounding box center [440, 278] width 53 height 21
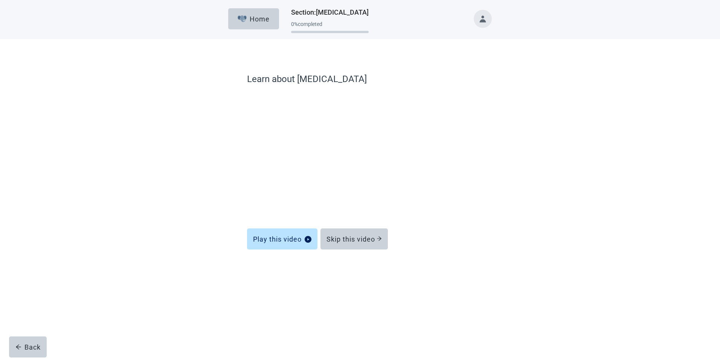
drag, startPoint x: 361, startPoint y: 233, endPoint x: 243, endPoint y: 265, distance: 121.6
click at [361, 233] on button "Skip this video" at bounding box center [353, 239] width 67 height 21
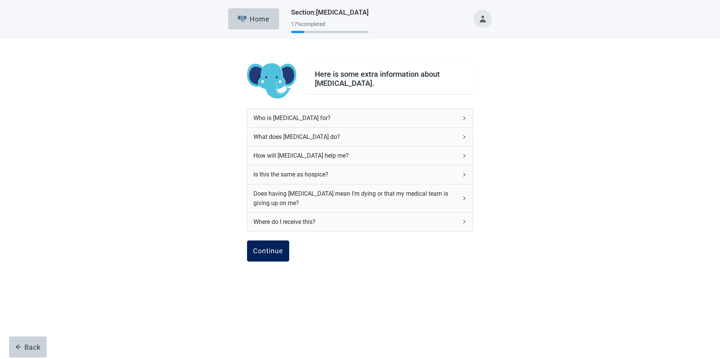
click at [284, 250] on button "Continue" at bounding box center [268, 251] width 42 height 21
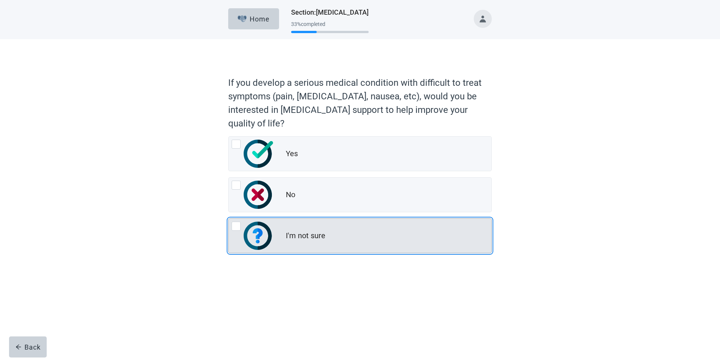
click at [234, 223] on div "I'm not sure, radio button, not checked" at bounding box center [236, 226] width 9 height 9
click at [229, 219] on input "I'm not sure" at bounding box center [228, 218] width 0 height 0
radio input "true"
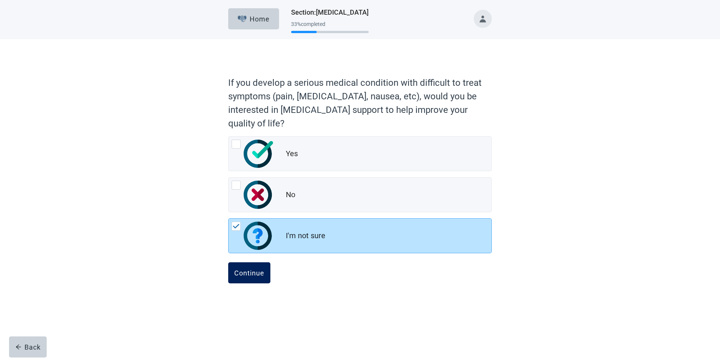
click at [253, 274] on div "Continue" at bounding box center [249, 273] width 30 height 8
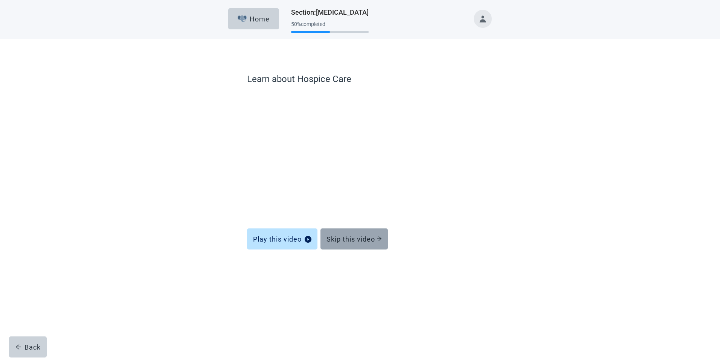
click at [350, 238] on div "Skip this video" at bounding box center [353, 239] width 55 height 8
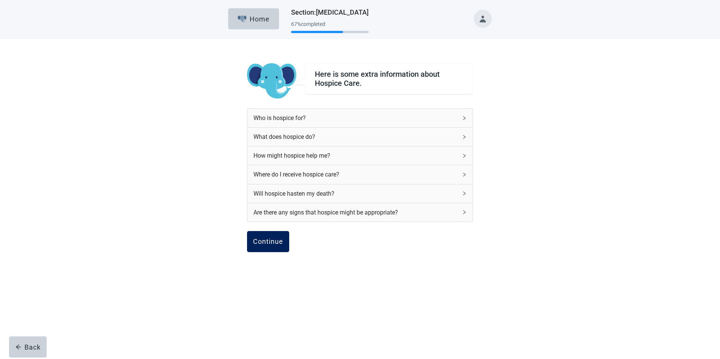
click at [265, 248] on button "Continue" at bounding box center [268, 241] width 42 height 21
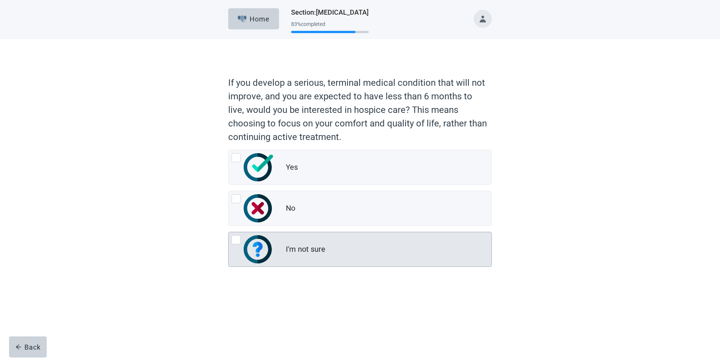
click at [235, 240] on div "I'm not sure, radio button, not checked" at bounding box center [236, 239] width 9 height 9
click at [229, 232] on input "I'm not sure" at bounding box center [228, 232] width 0 height 0
radio input "true"
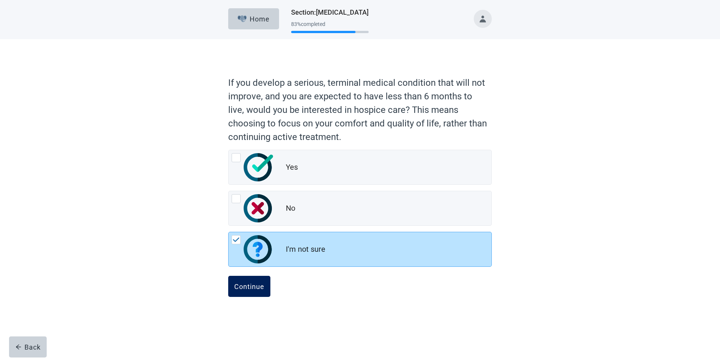
click at [256, 292] on button "Continue" at bounding box center [249, 286] width 42 height 21
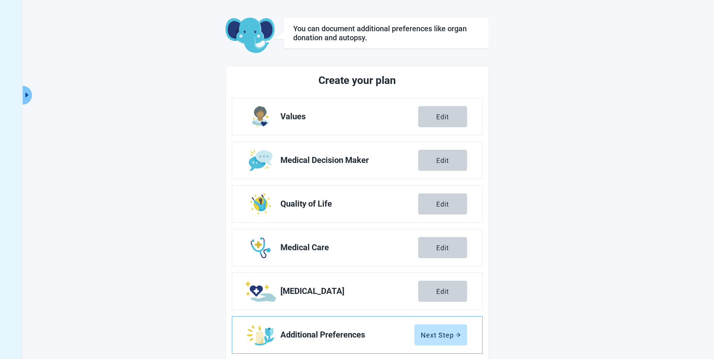
scroll to position [41, 0]
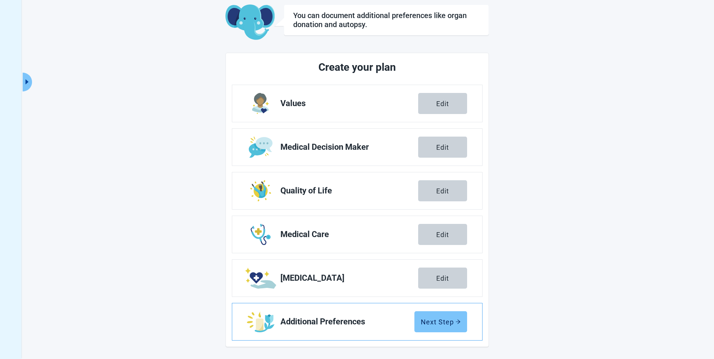
click at [452, 327] on button "Next Step" at bounding box center [440, 321] width 53 height 21
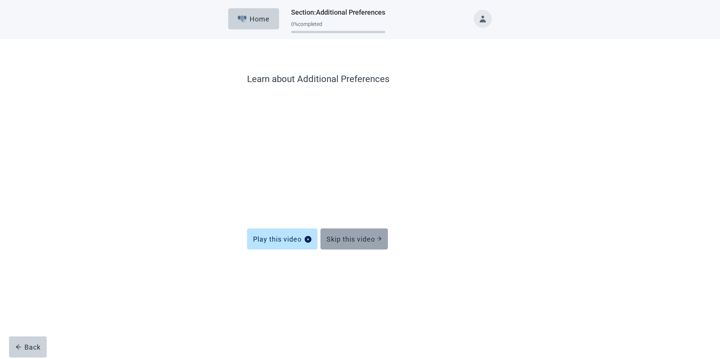
click at [364, 236] on div "Skip this video" at bounding box center [353, 239] width 55 height 8
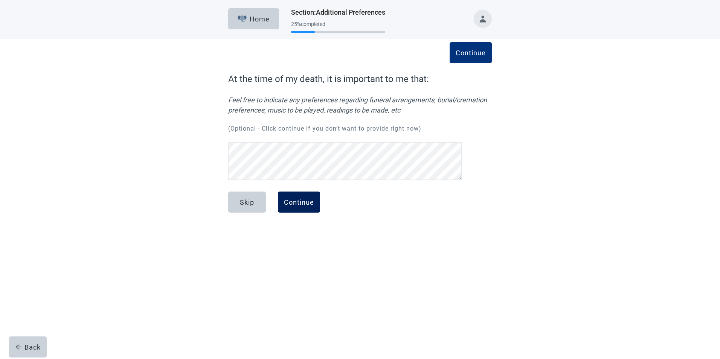
click at [301, 206] on div "Continue" at bounding box center [299, 202] width 30 height 8
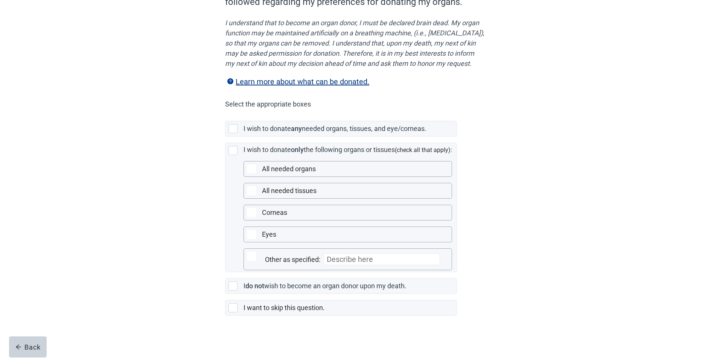
scroll to position [105, 0]
click at [231, 309] on div "Main content" at bounding box center [233, 307] width 9 height 9
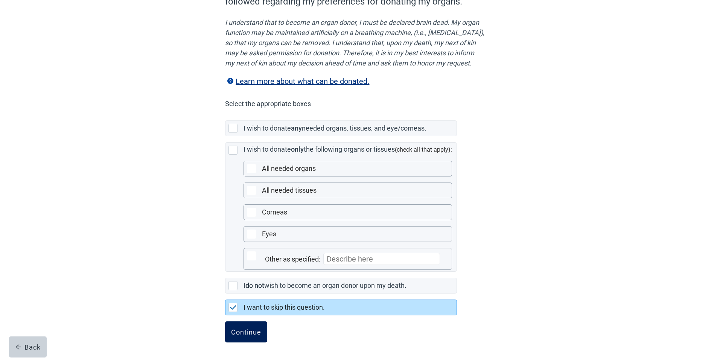
click at [238, 327] on button "Continue" at bounding box center [246, 331] width 42 height 21
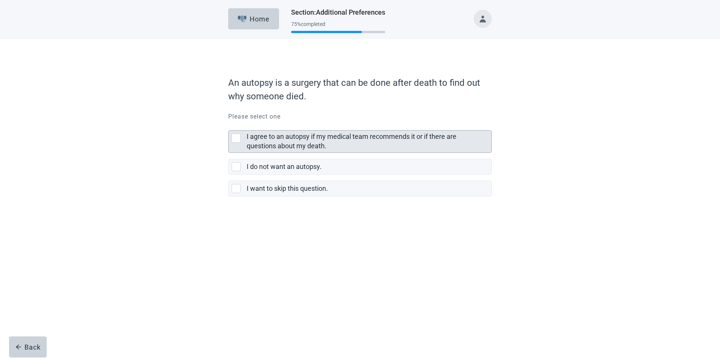
click at [234, 139] on div "I agree to an autopsy if my medical team recommends it or if there are question…" at bounding box center [236, 138] width 9 height 9
click at [229, 125] on input "I agree to an autopsy if my medical team recommends it or if there are question…" at bounding box center [228, 124] width 0 height 0
checkbox input "true"
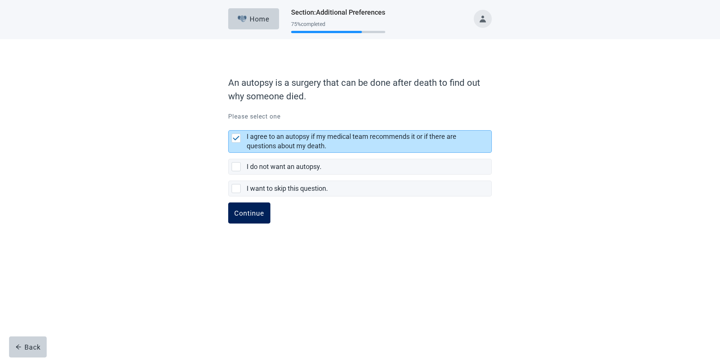
click at [244, 212] on div "Continue" at bounding box center [249, 213] width 30 height 8
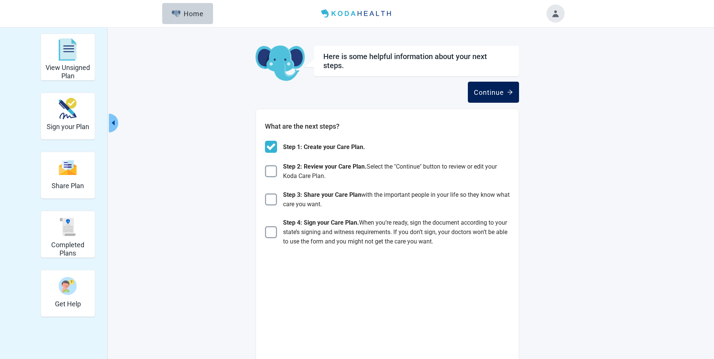
click at [487, 94] on div "Continue" at bounding box center [493, 92] width 39 height 8
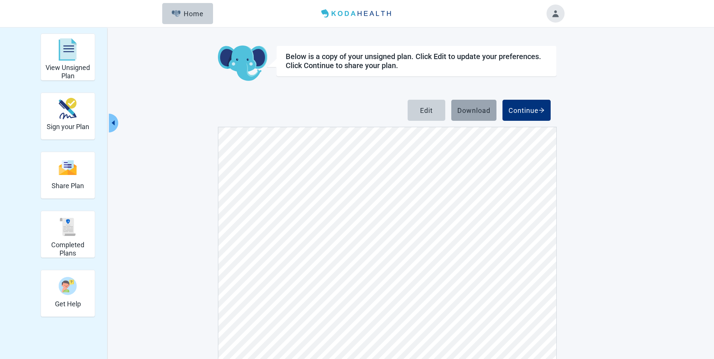
scroll to position [2221, 0]
click at [553, 17] on button "Toggle account menu" at bounding box center [556, 14] width 18 height 18
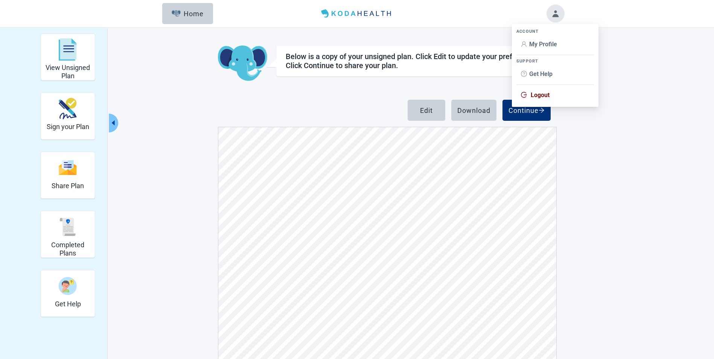
click at [529, 96] on span "Logout" at bounding box center [555, 95] width 69 height 8
